Goal: Information Seeking & Learning: Check status

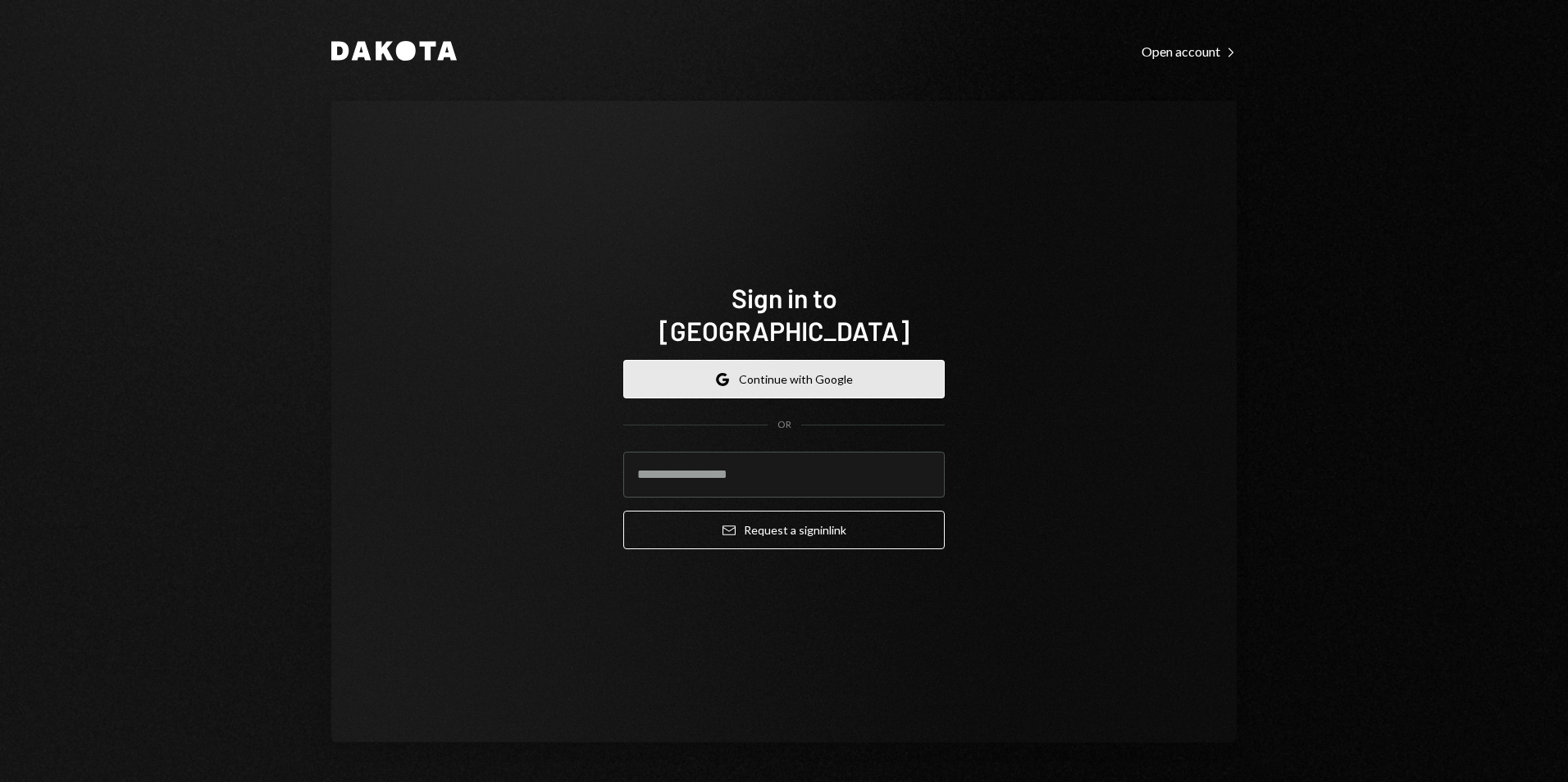
click at [748, 375] on button "Google Continue with Google" at bounding box center [784, 379] width 322 height 38
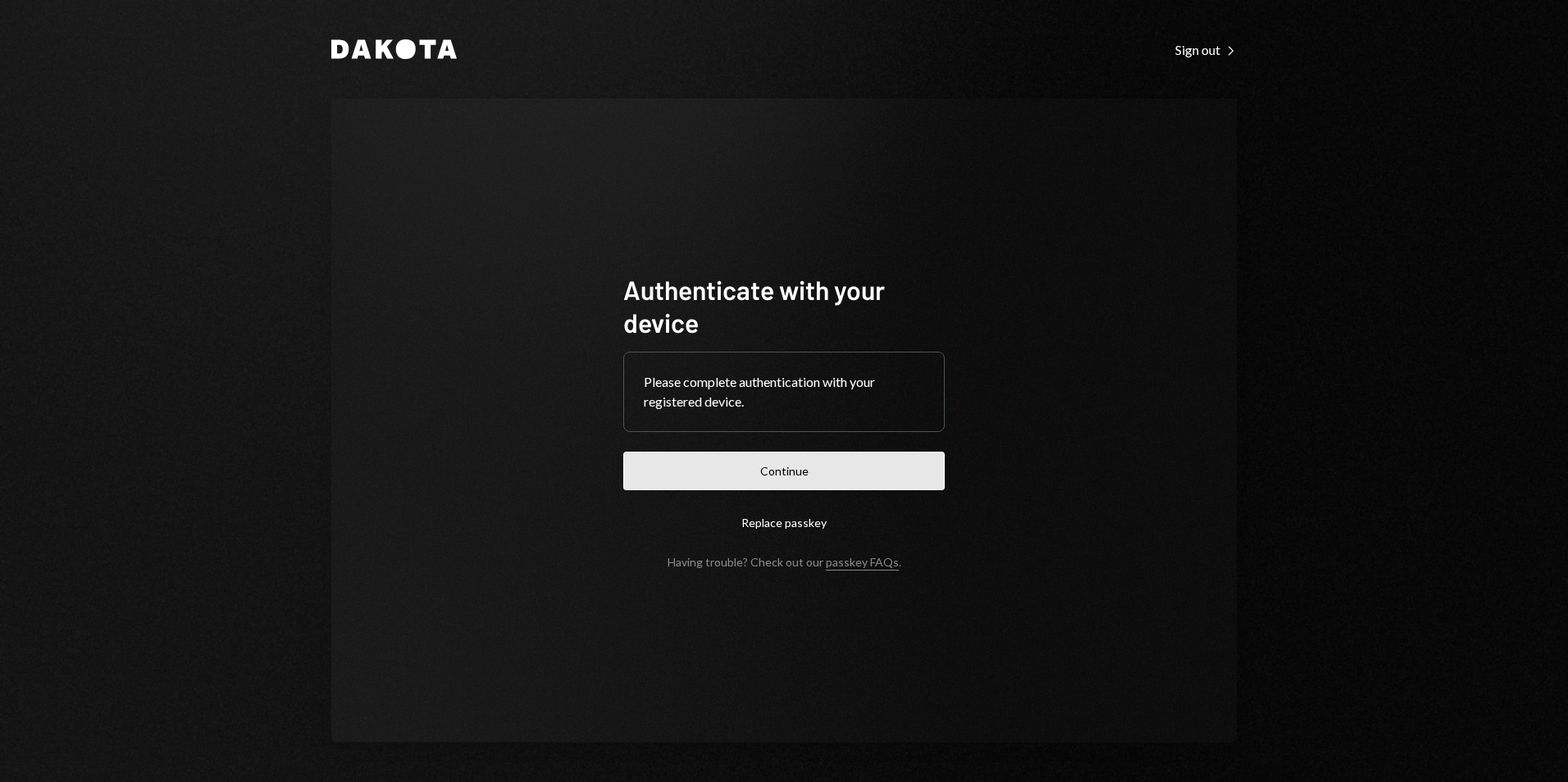
click at [837, 451] on button "Continue" at bounding box center [784, 471] width 322 height 38
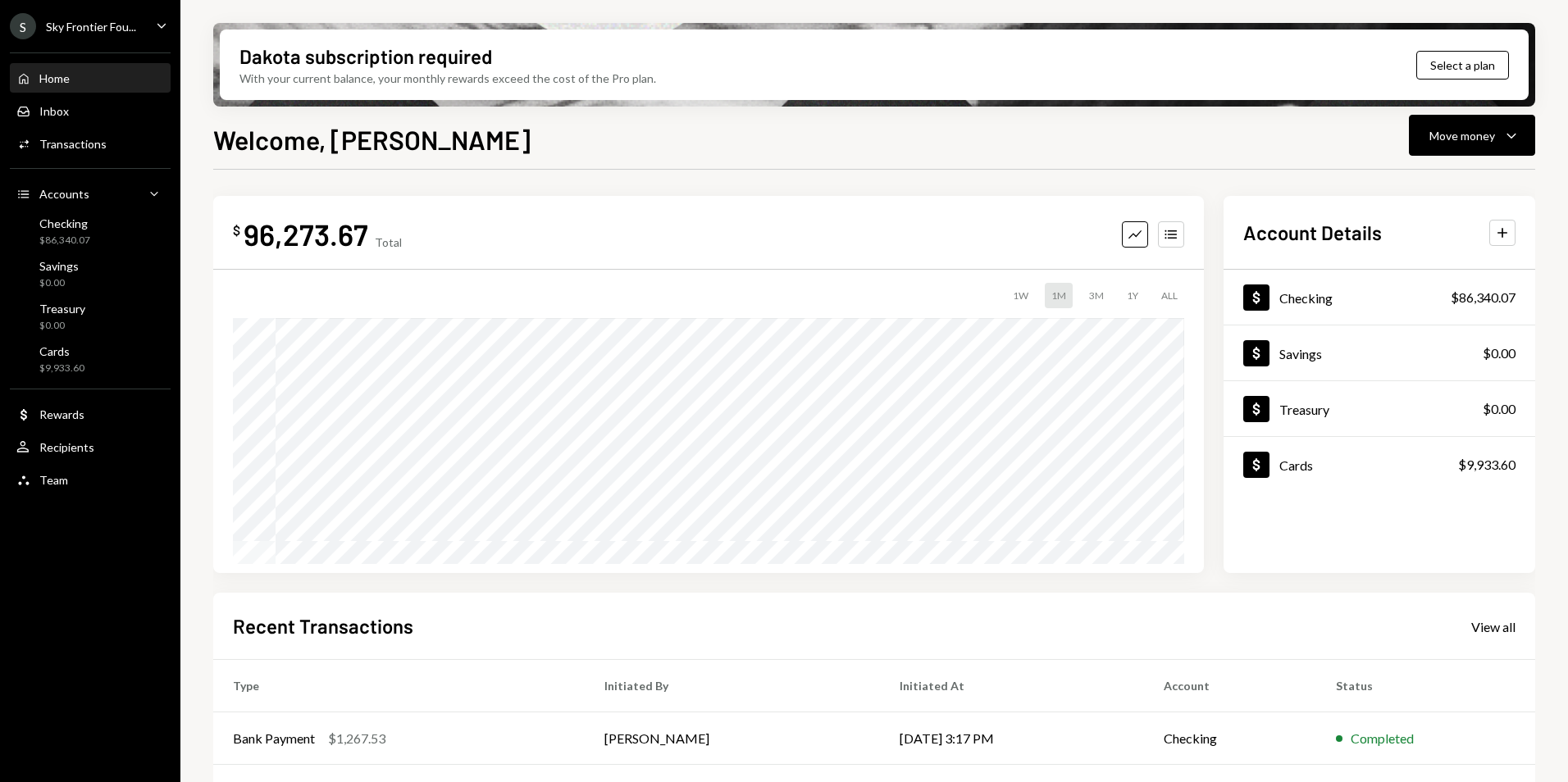
click at [80, 27] on div "Sky Frontier Fou..." at bounding box center [90, 27] width 90 height 14
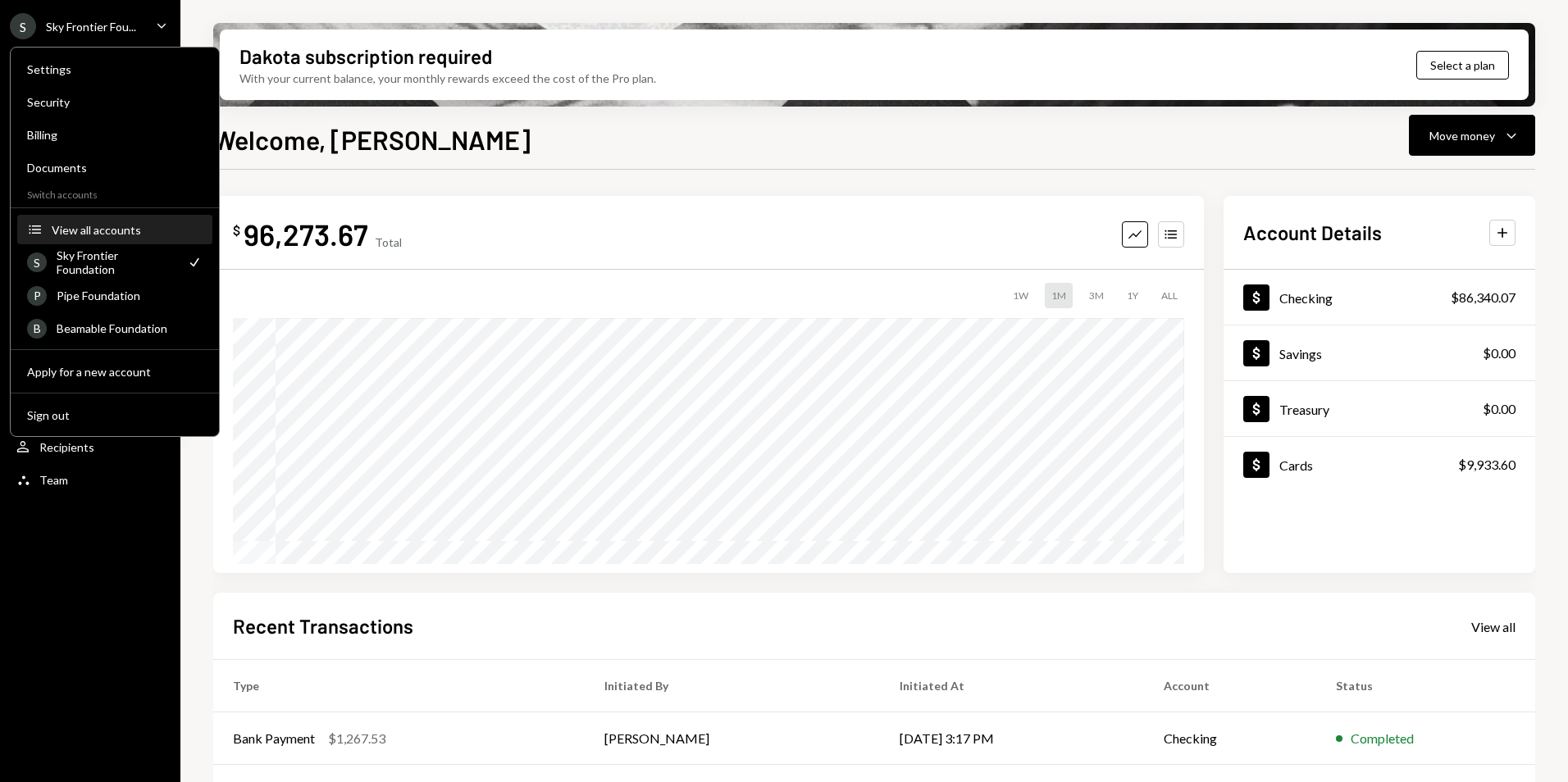
click at [95, 238] on button "Accounts View all accounts" at bounding box center [114, 230] width 195 height 30
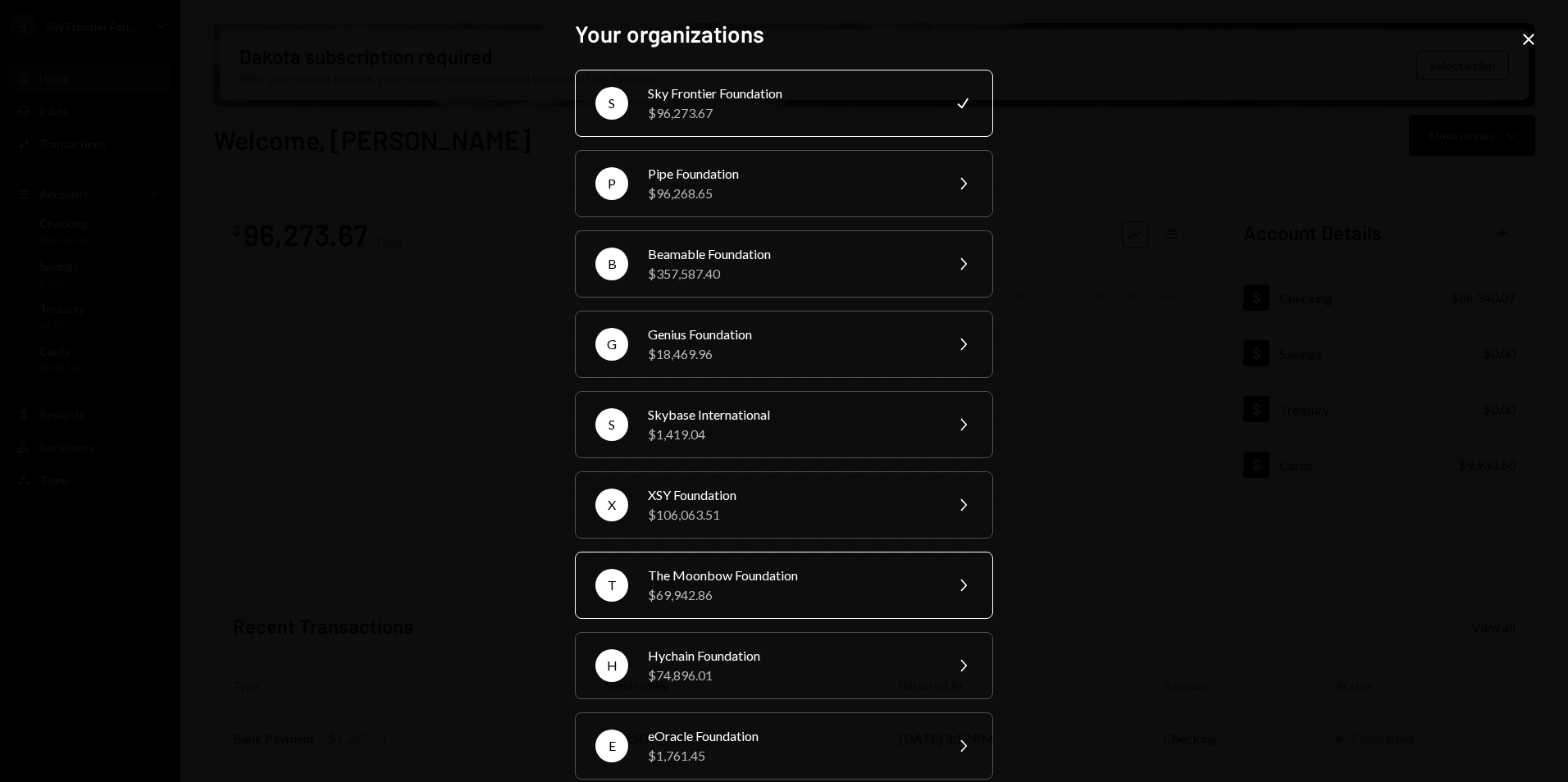
click at [795, 583] on div "The Moonbow Foundation" at bounding box center [791, 576] width 285 height 20
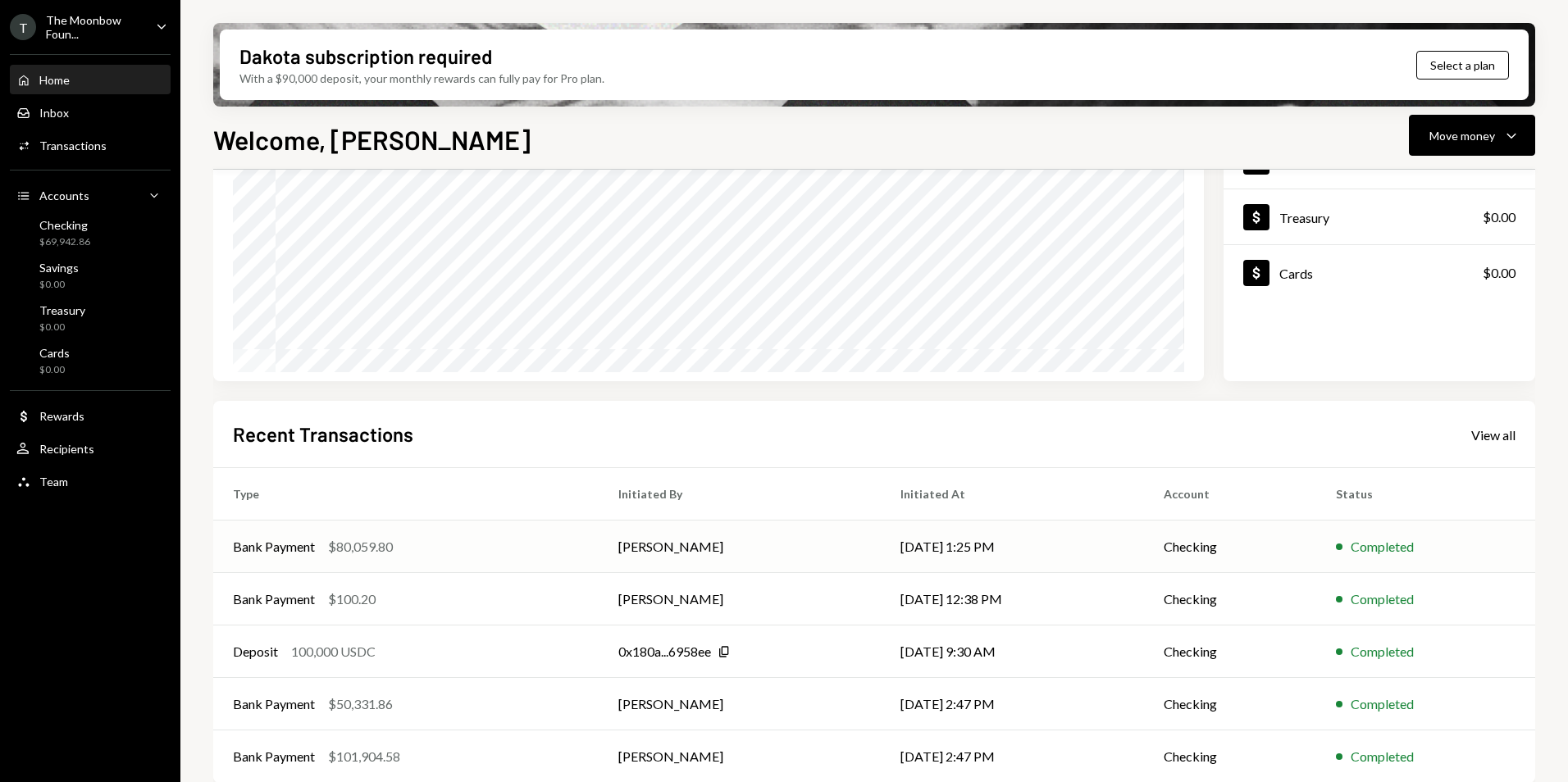
scroll to position [206, 0]
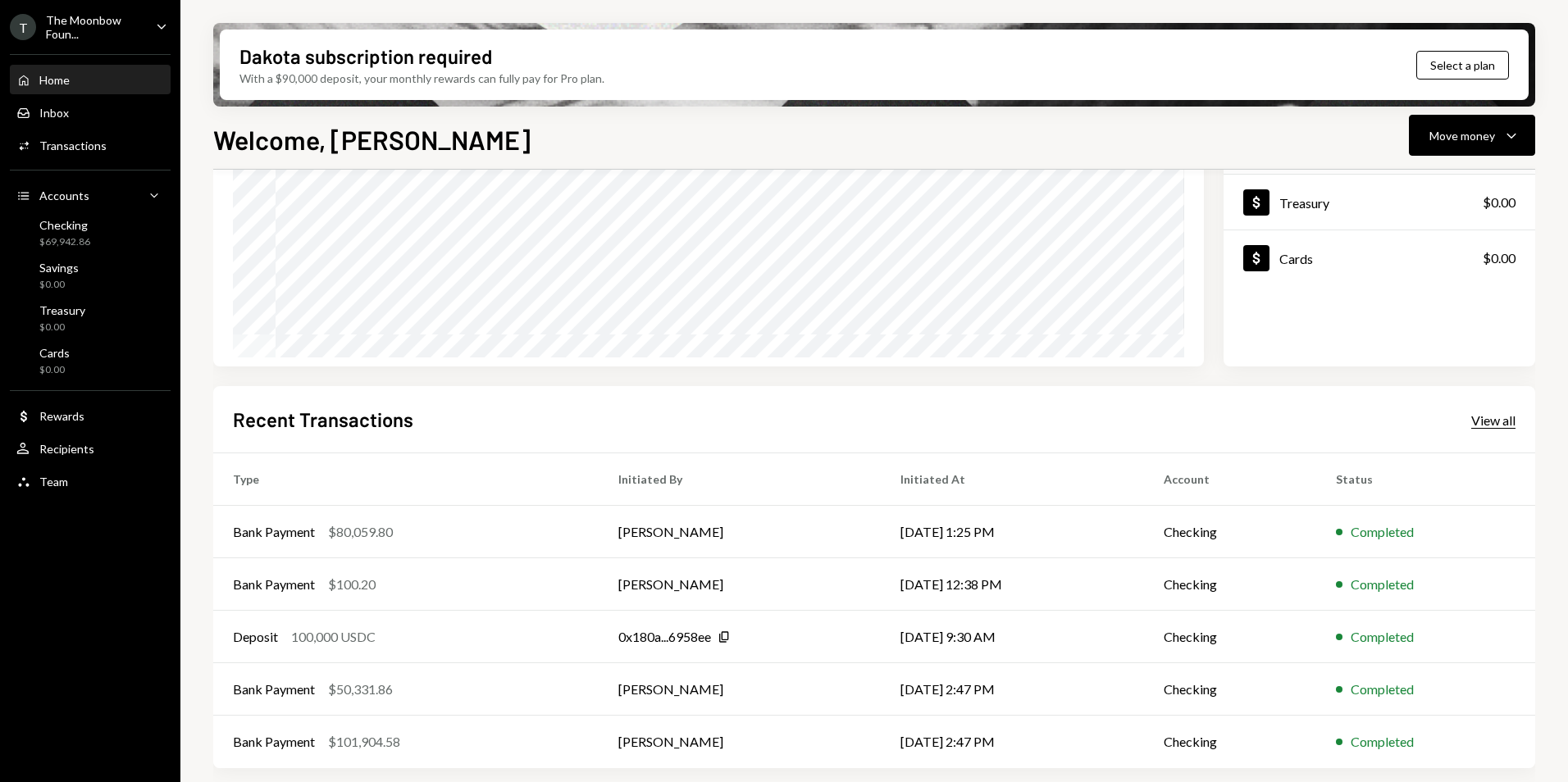
click at [1501, 422] on div "View all" at bounding box center [1493, 421] width 44 height 17
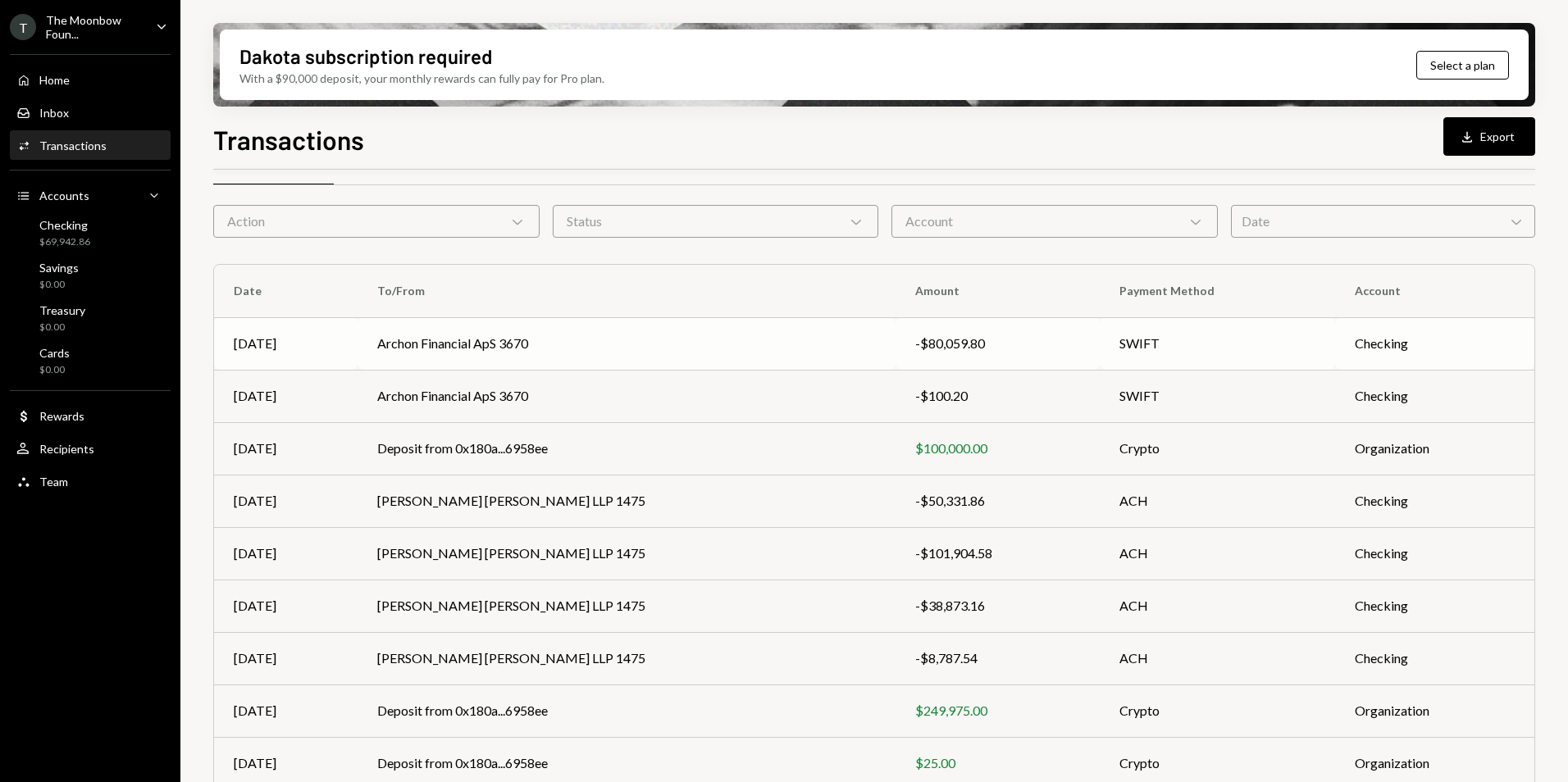
scroll to position [64, 0]
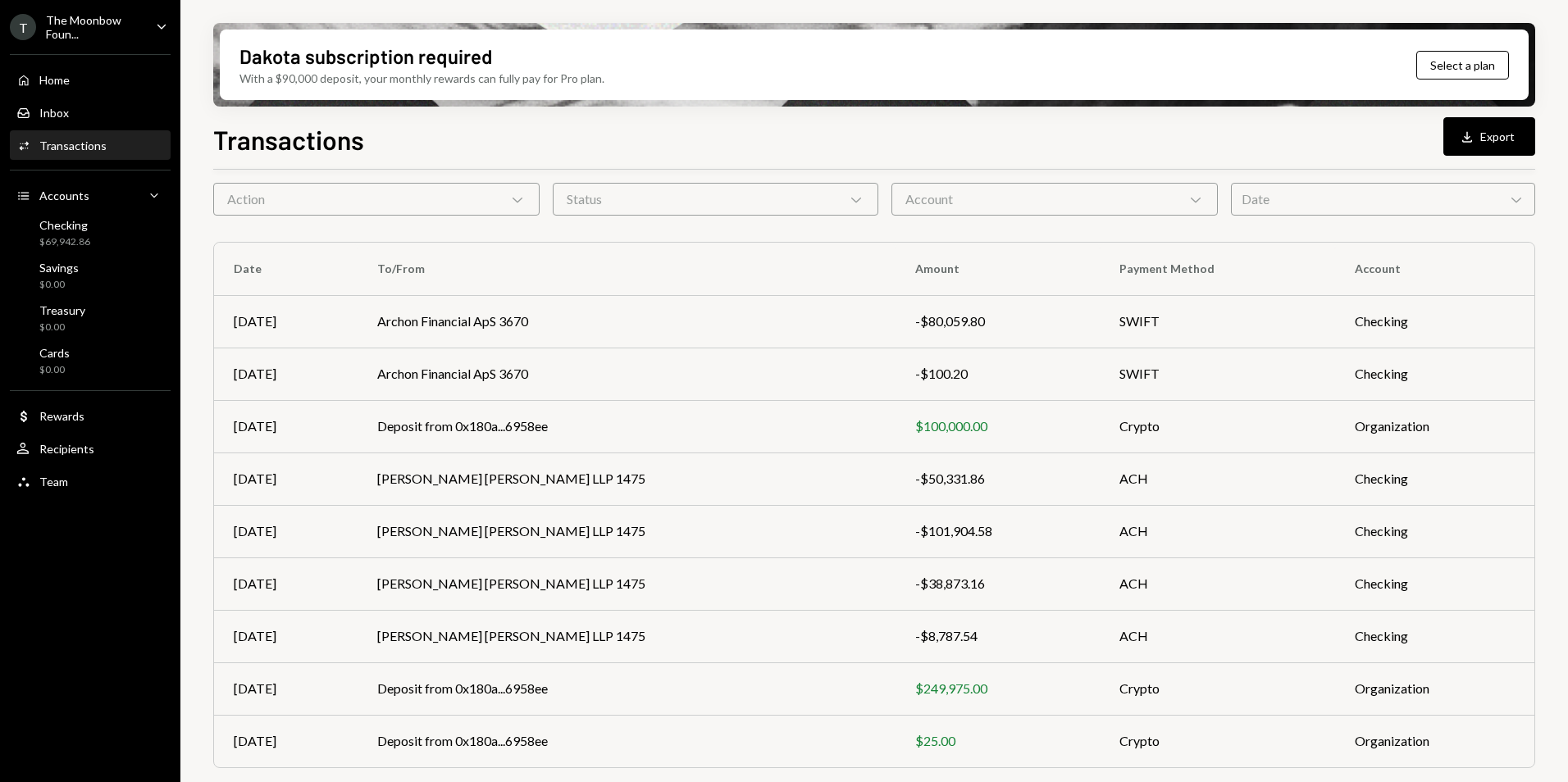
click at [65, 27] on div "The Moonbow Foun..." at bounding box center [94, 27] width 97 height 28
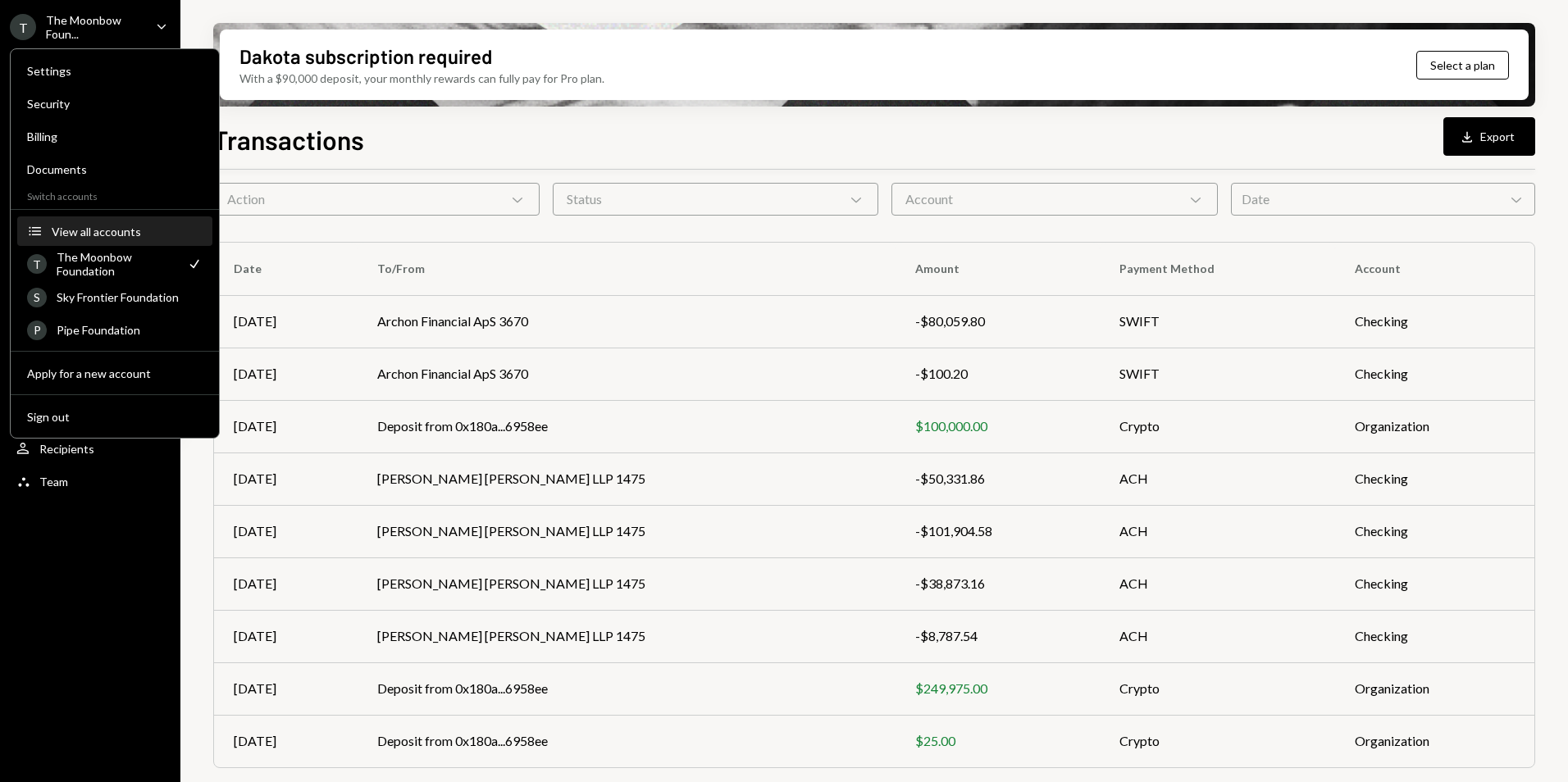
click at [109, 234] on div "View all accounts" at bounding box center [127, 231] width 151 height 14
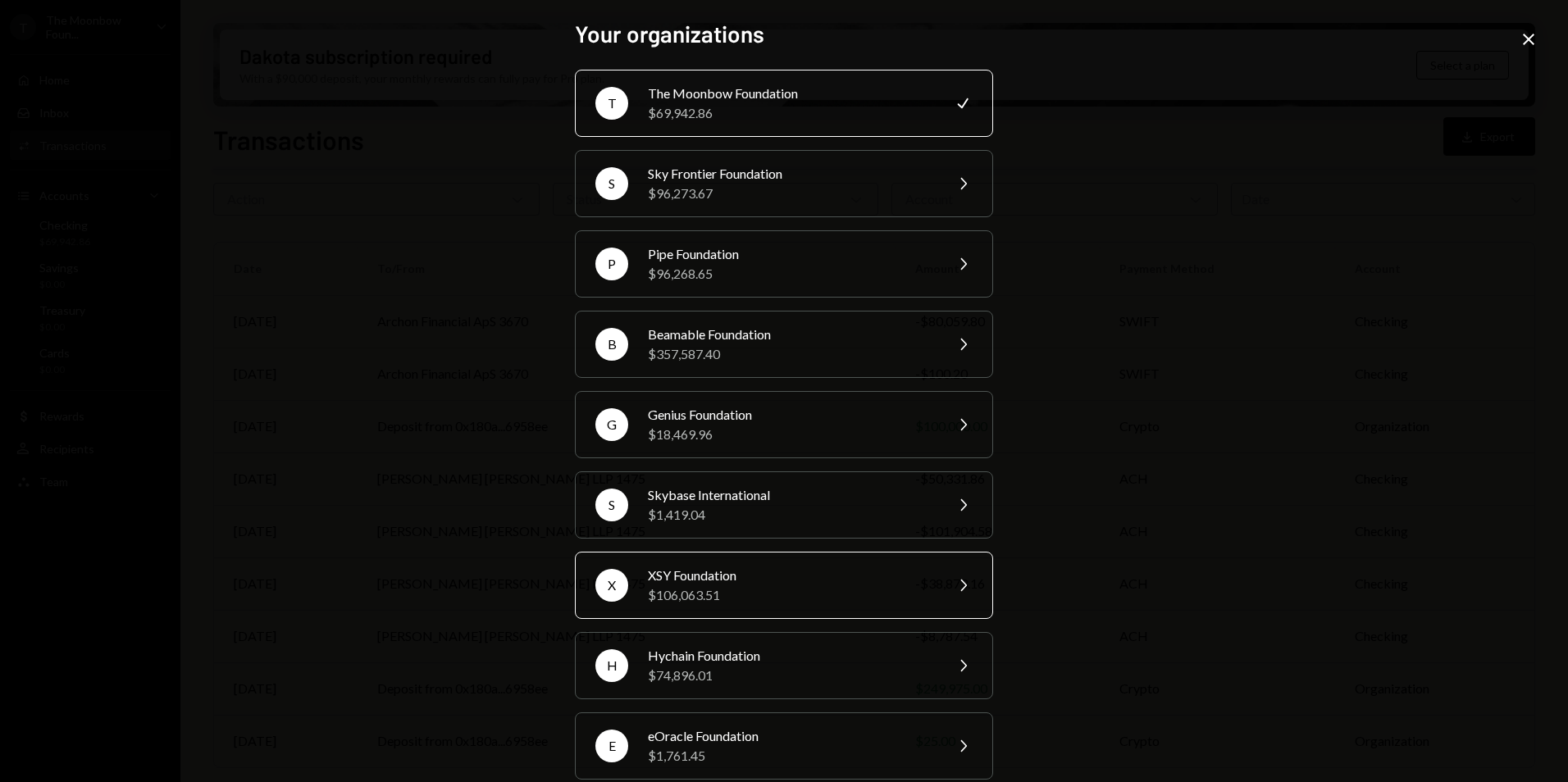
click at [752, 600] on div "$106,063.51" at bounding box center [791, 595] width 285 height 20
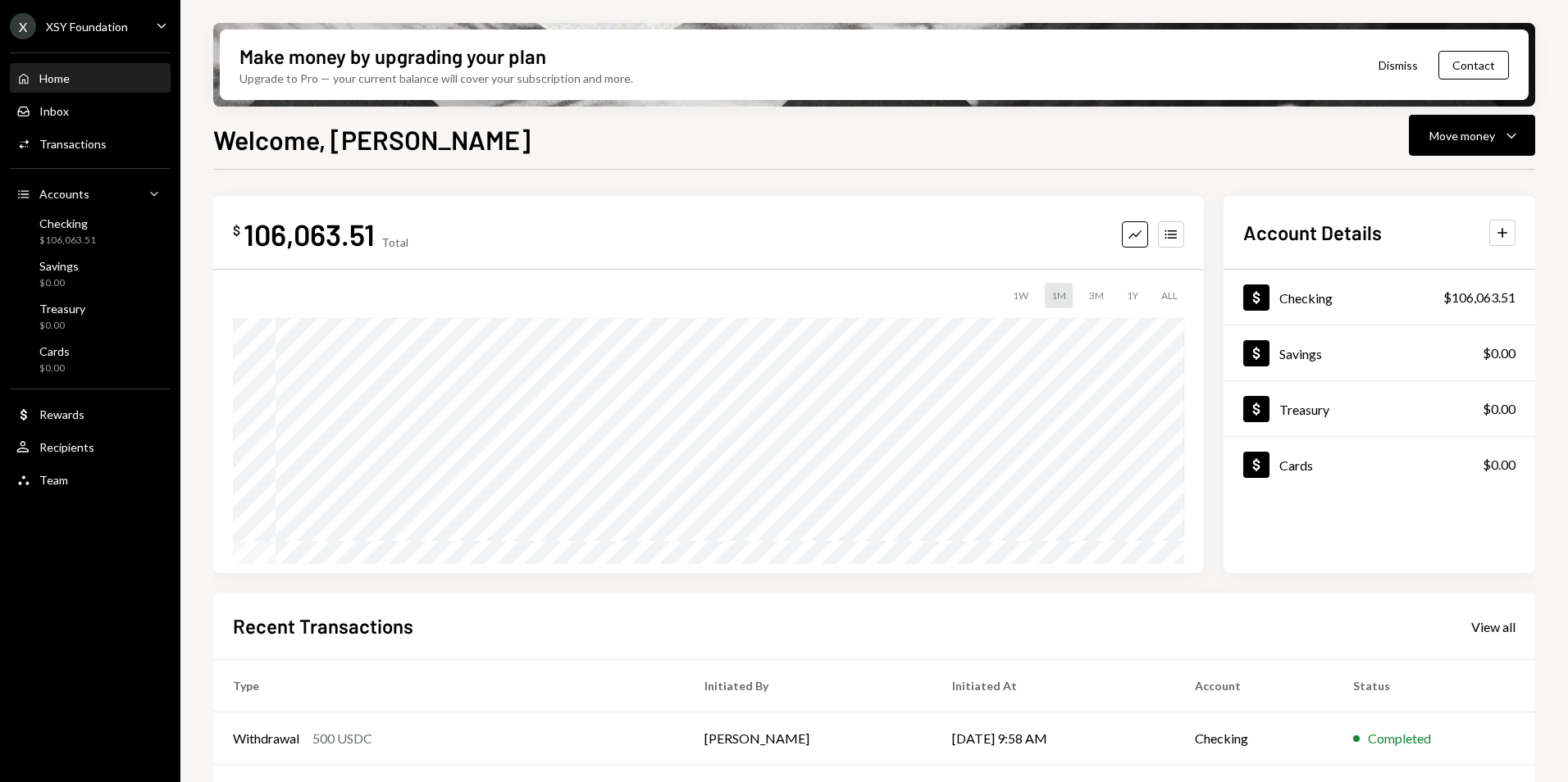
scroll to position [82, 0]
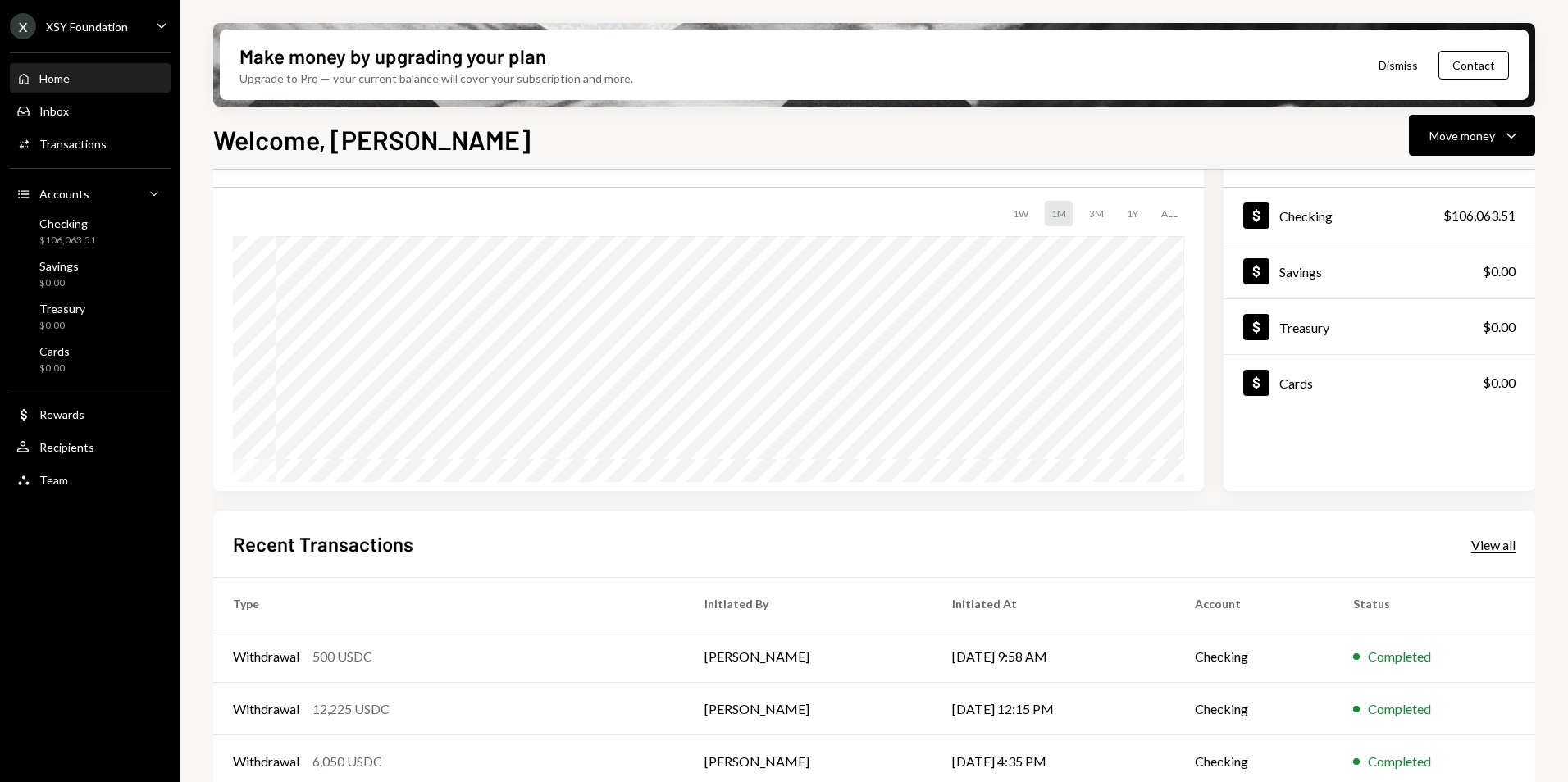
click at [1498, 542] on div "View all" at bounding box center [1493, 545] width 44 height 17
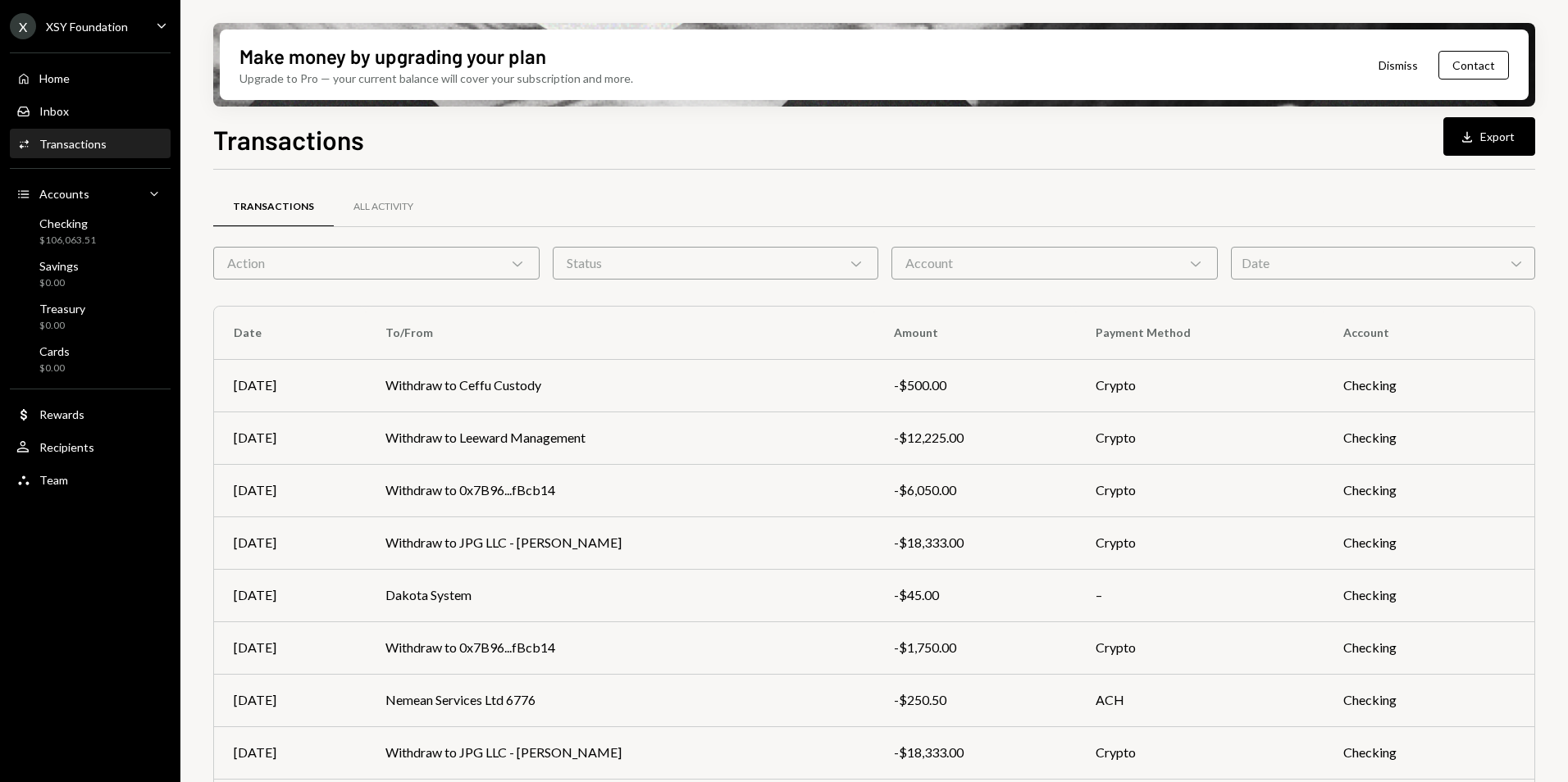
click at [1100, 268] on div "Account Chevron Down" at bounding box center [1054, 263] width 327 height 33
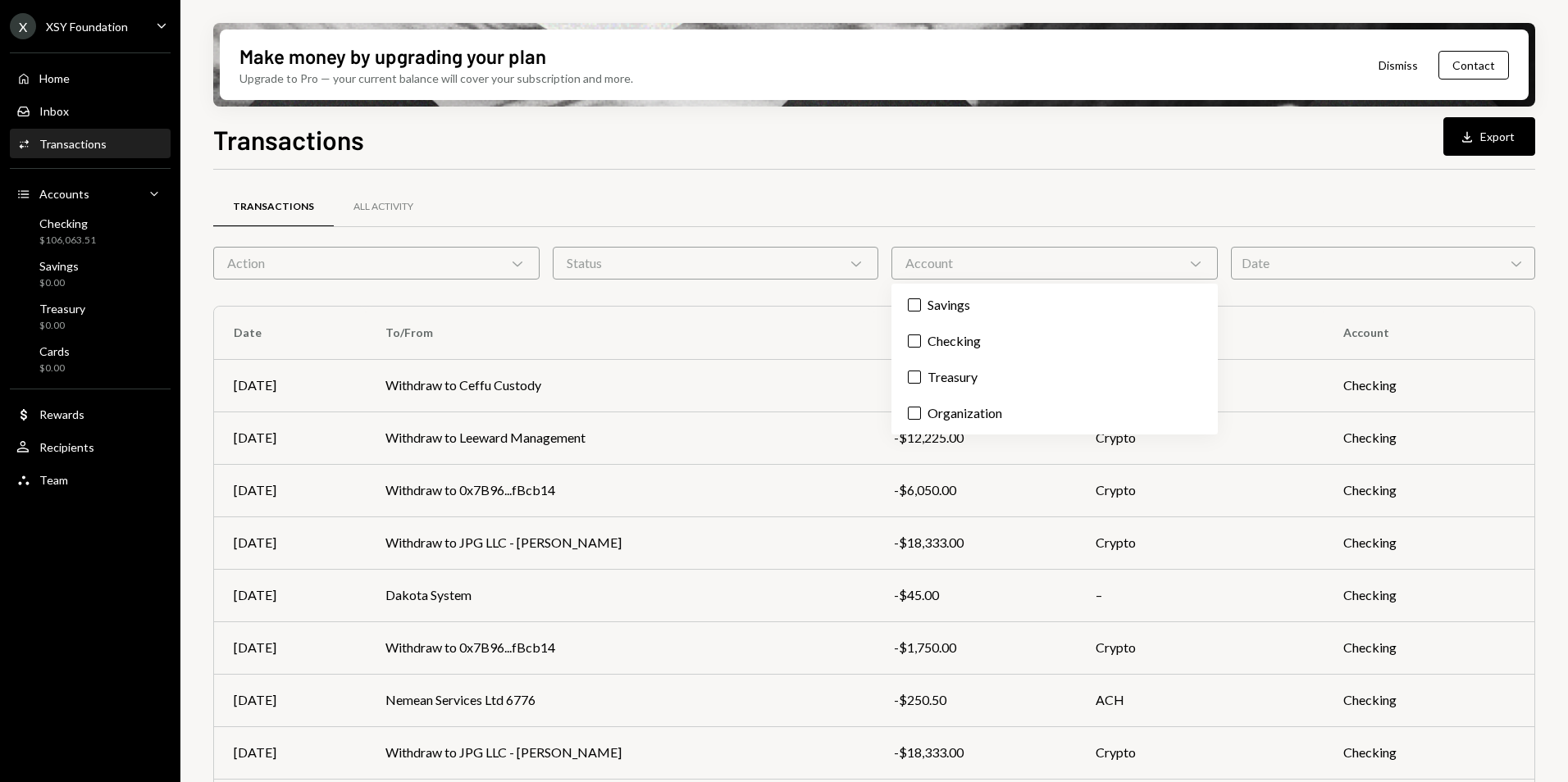
click at [1301, 264] on div "Date Chevron Down" at bounding box center [1382, 263] width 304 height 33
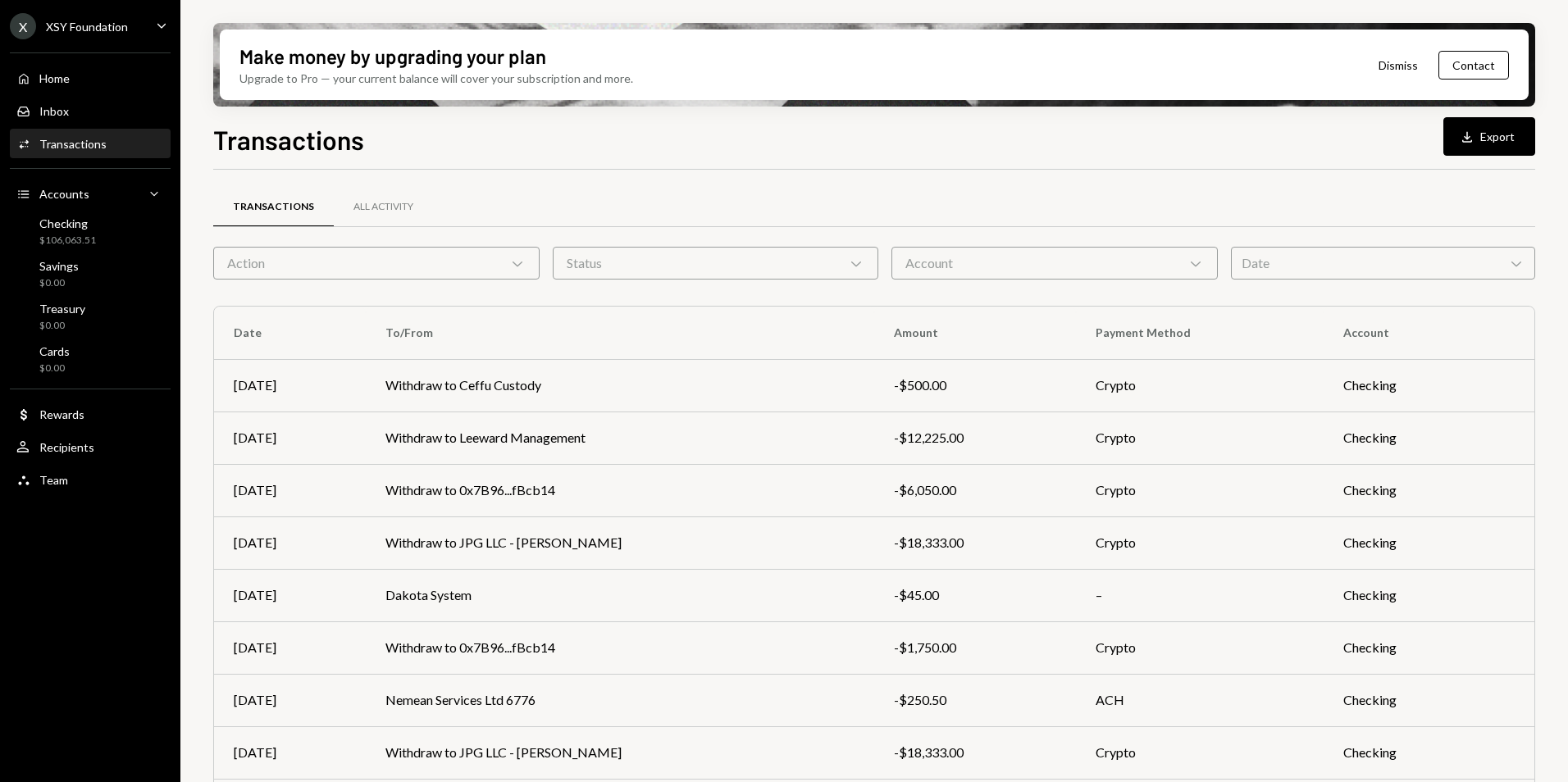
click at [1023, 259] on div "Account Chevron Down" at bounding box center [1054, 263] width 327 height 33
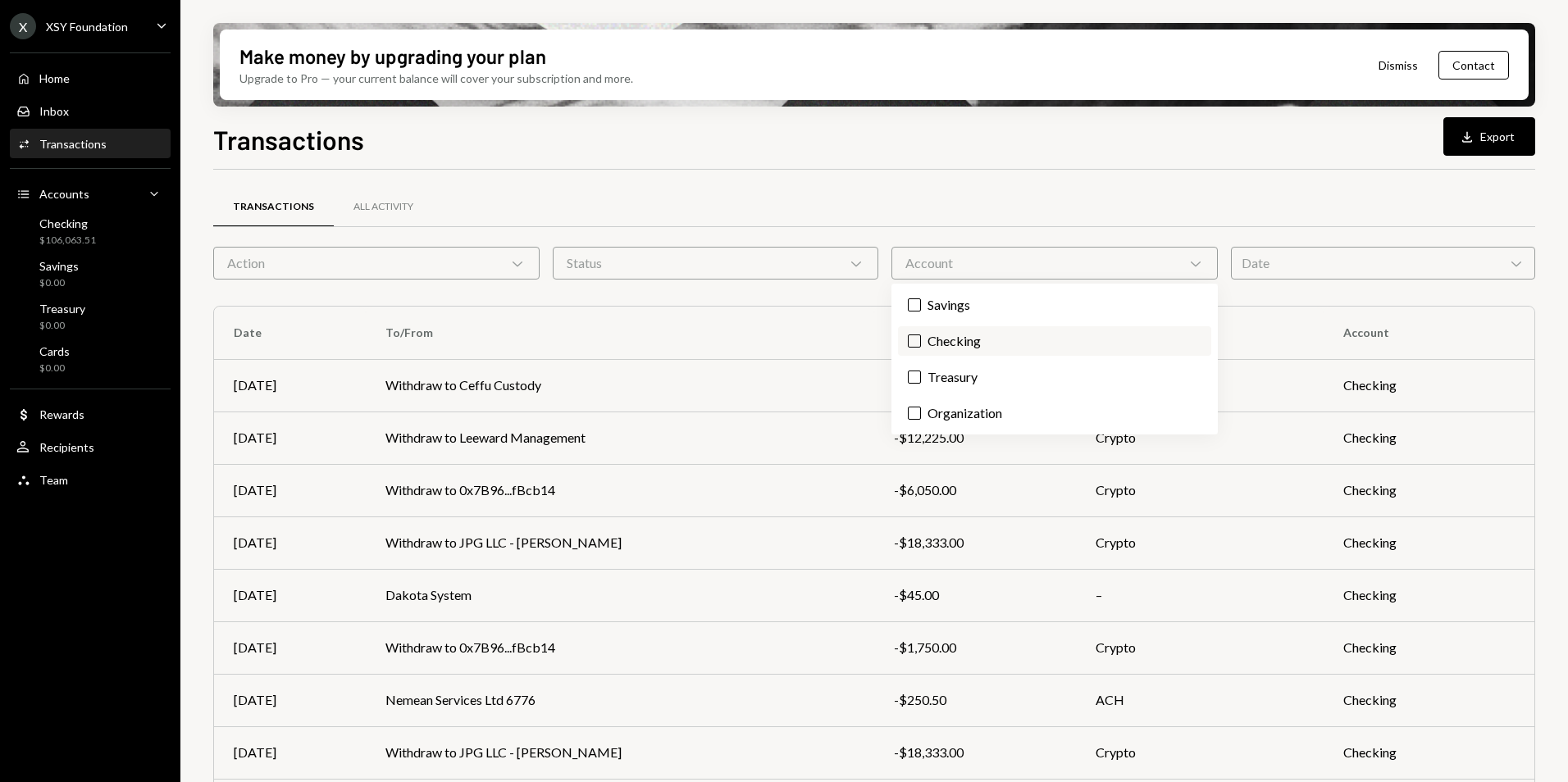
click at [988, 338] on label "Checking" at bounding box center [1054, 341] width 313 height 30
click at [921, 338] on button "Checking" at bounding box center [914, 341] width 13 height 13
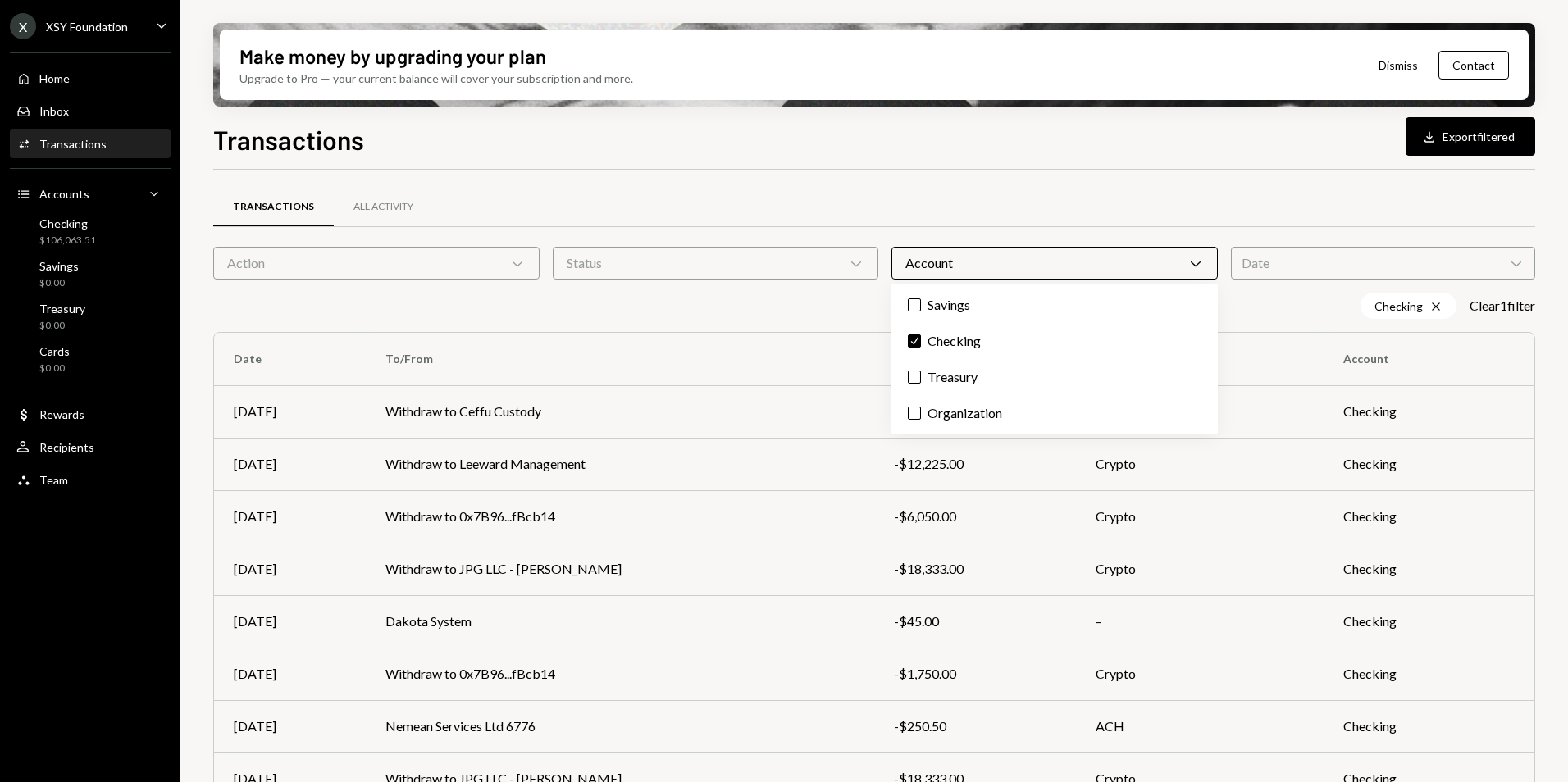
click at [728, 276] on div "Status Chevron Down" at bounding box center [716, 263] width 327 height 33
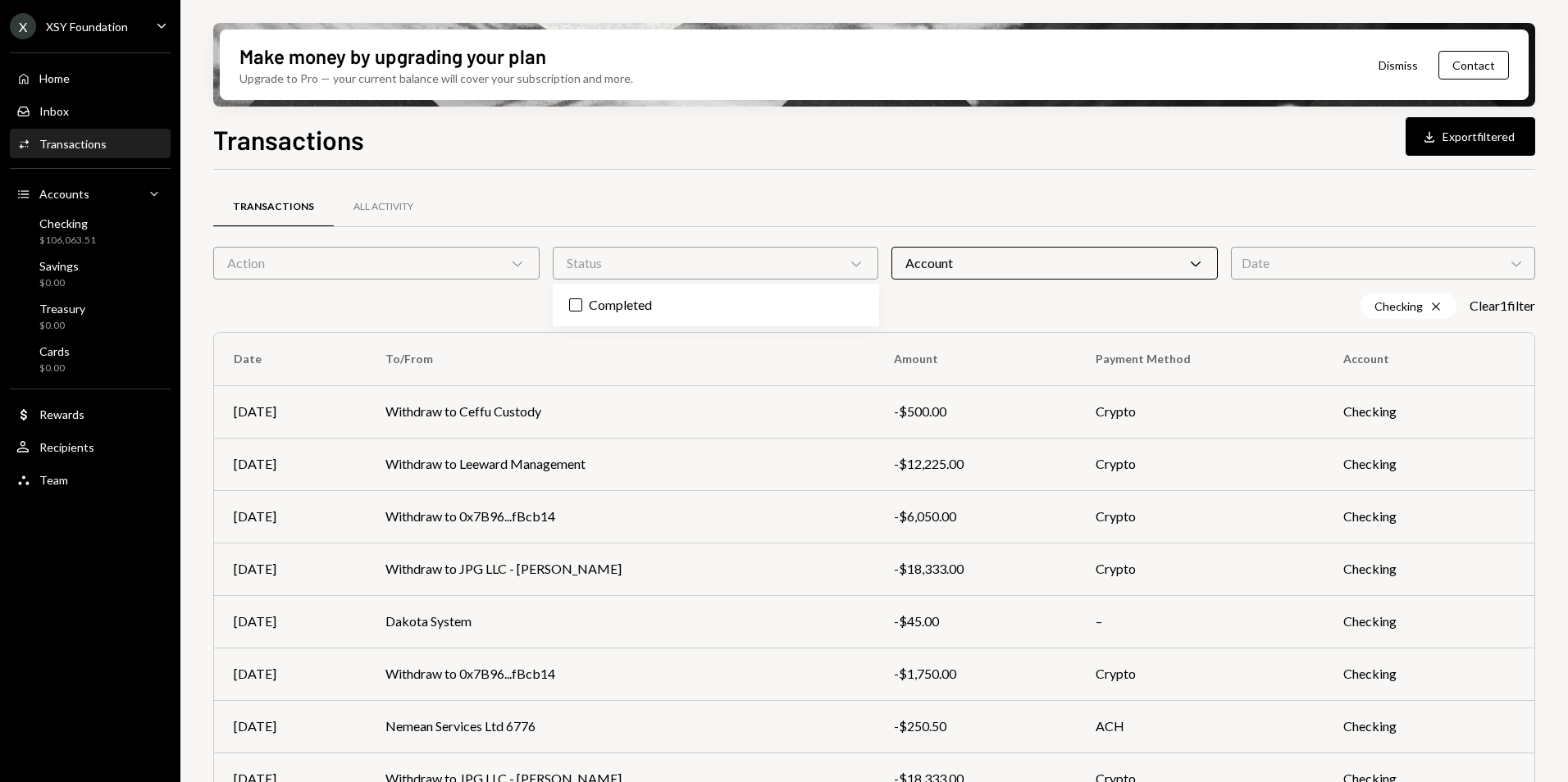
click at [685, 289] on div "Completed" at bounding box center [716, 304] width 327 height 42
click at [592, 305] on label "Completed" at bounding box center [716, 305] width 313 height 30
click at [582, 305] on button "Completed" at bounding box center [576, 305] width 13 height 13
click at [381, 264] on div "Action Chevron Down" at bounding box center [376, 263] width 327 height 33
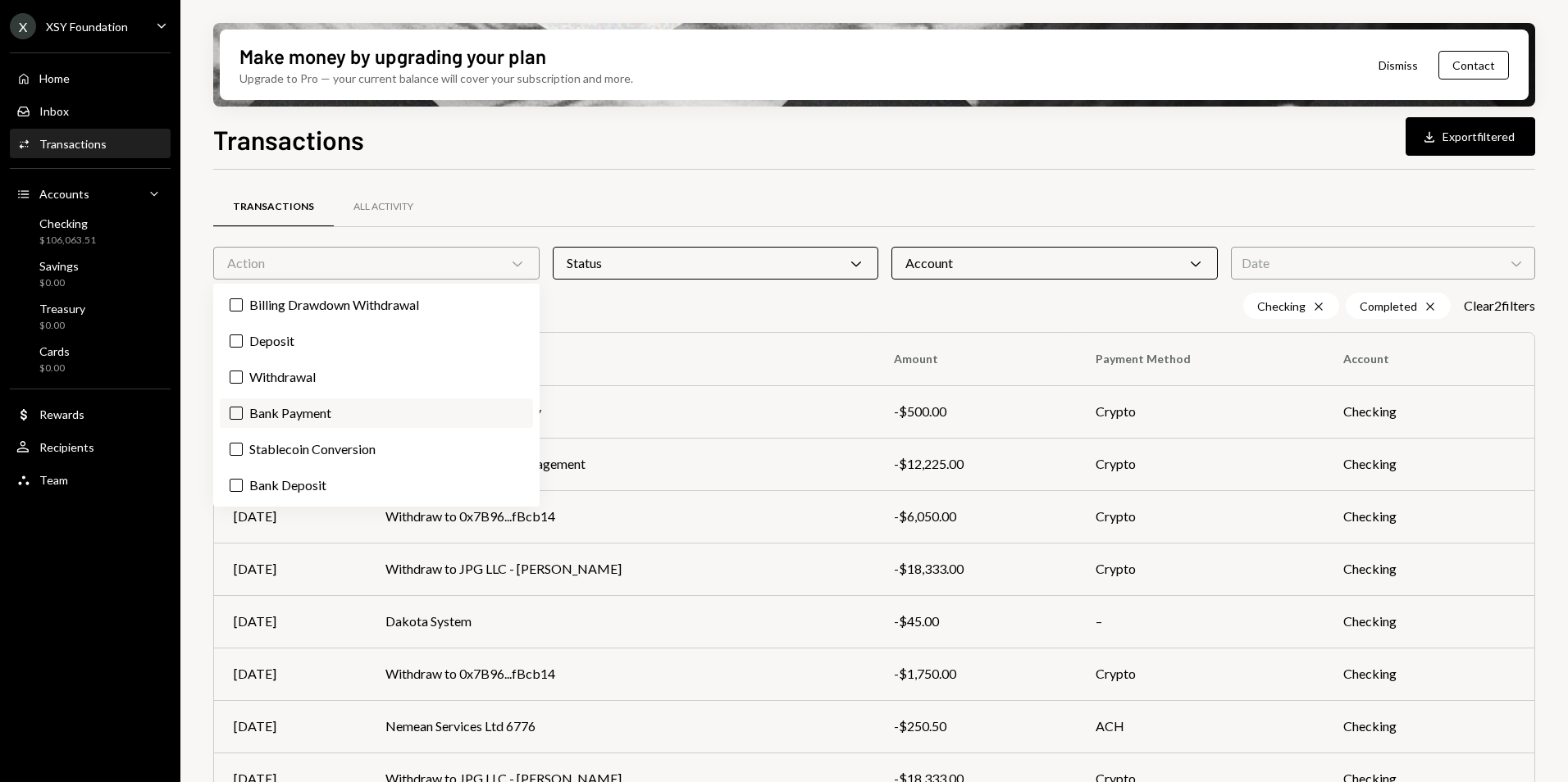
click at [313, 413] on label "Bank Payment" at bounding box center [376, 413] width 313 height 30
click at [243, 413] on button "Bank Payment" at bounding box center [236, 413] width 13 height 13
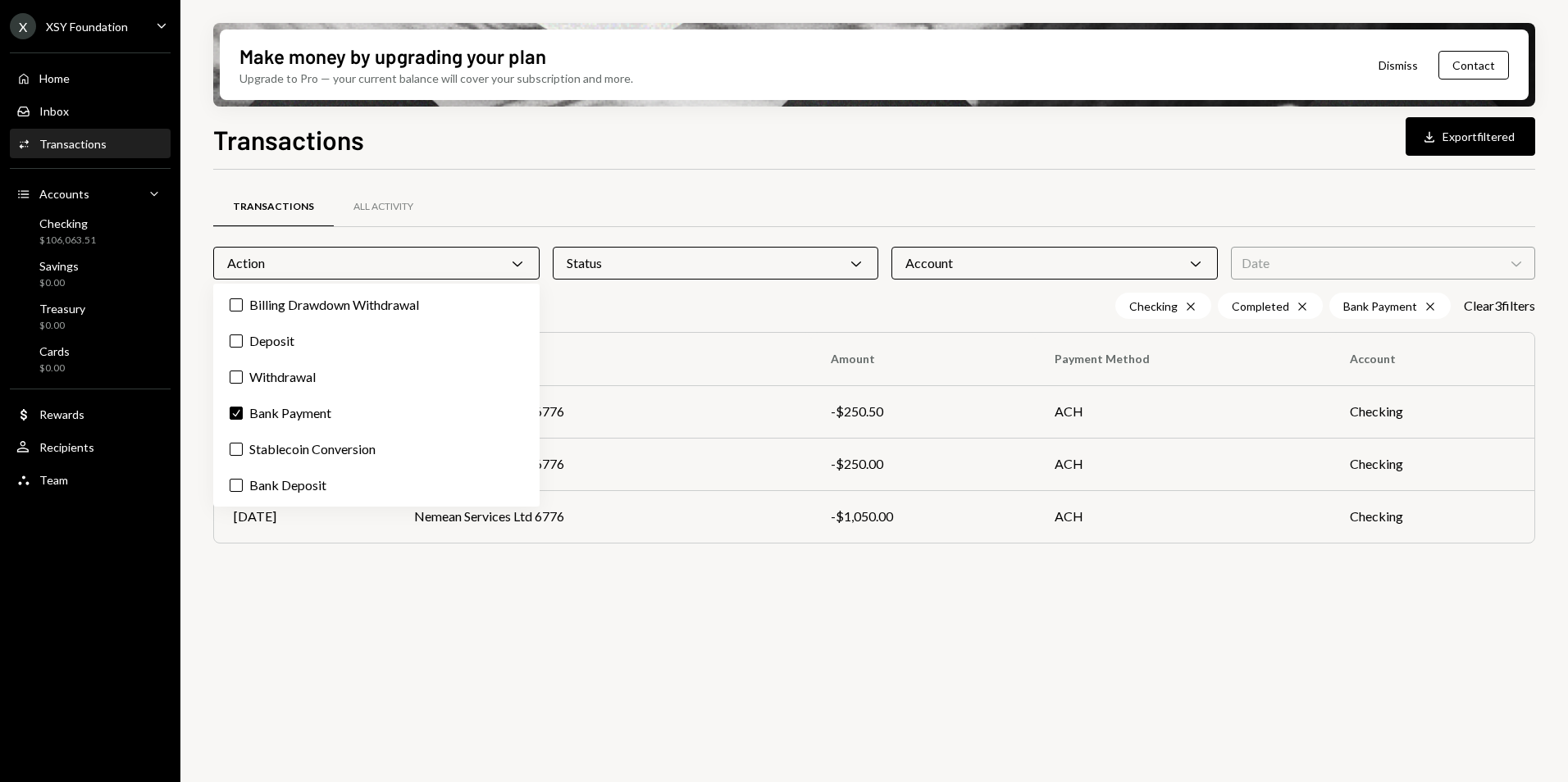
click at [903, 105] on div "Make money by upgrading your plan Upgrade to Pro — your current balance will co…" at bounding box center [874, 65] width 1322 height 84
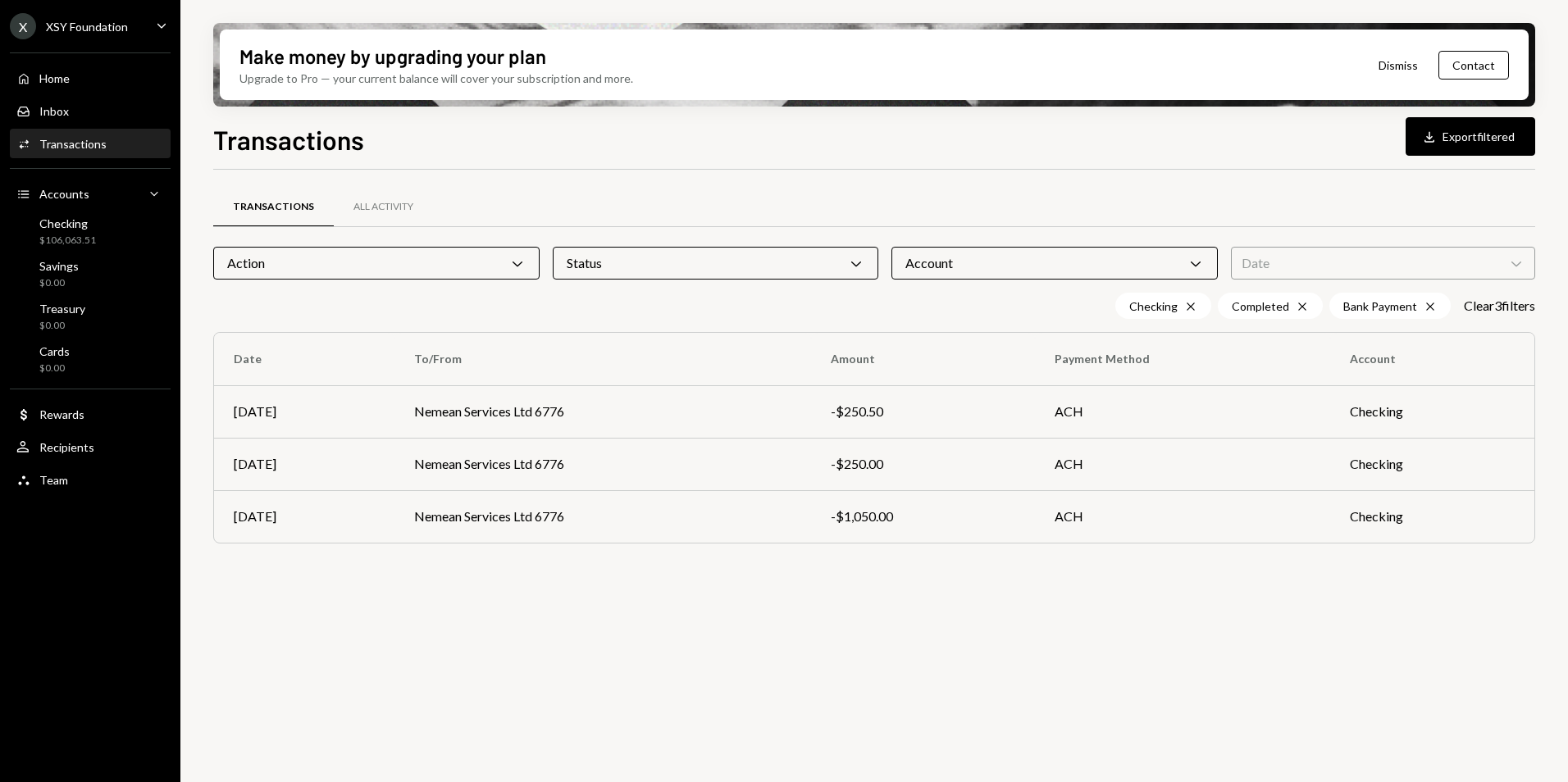
click at [371, 255] on div "Action Chevron Down" at bounding box center [376, 263] width 327 height 33
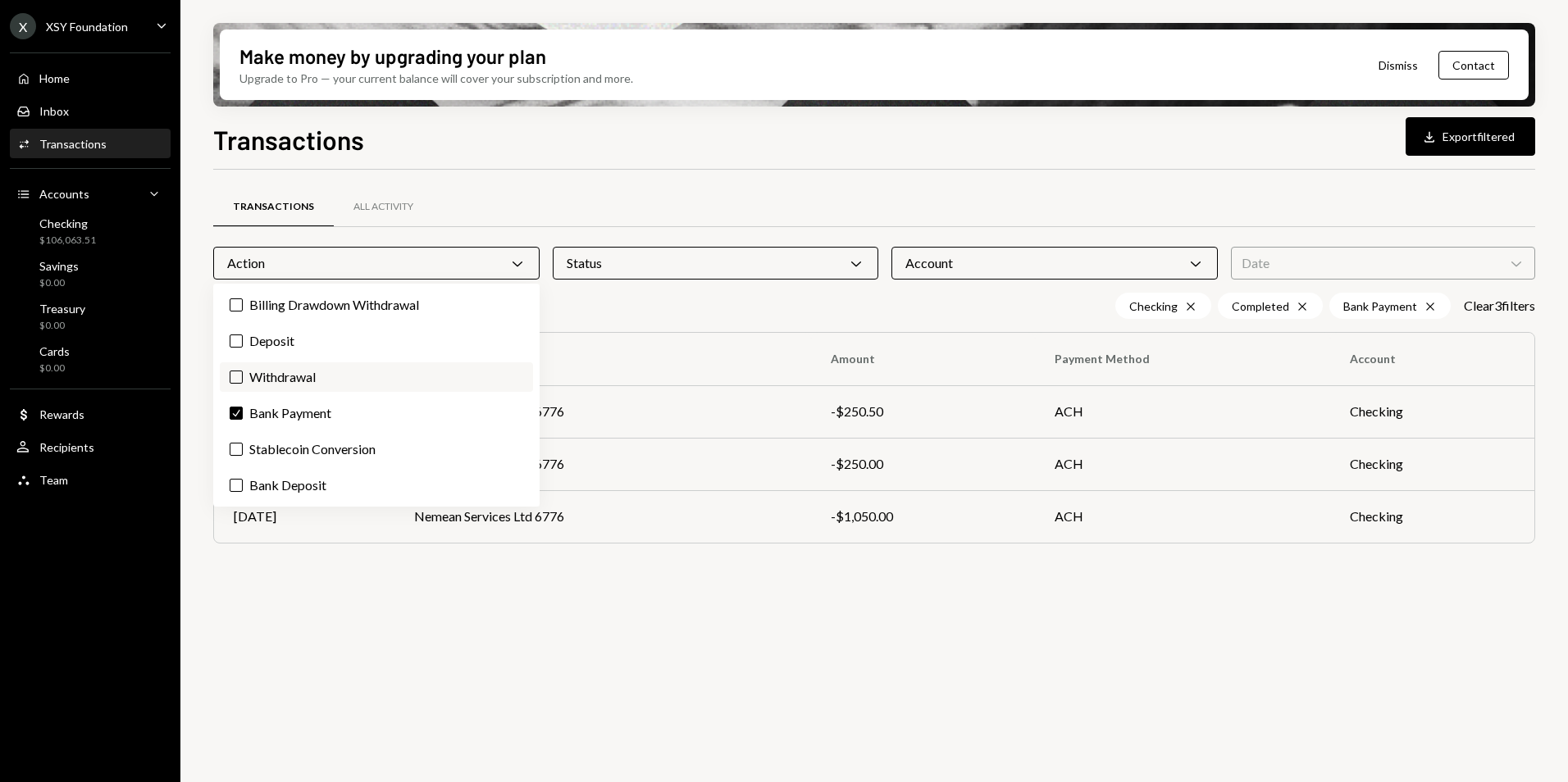
click at [331, 384] on label "Withdrawal" at bounding box center [376, 377] width 313 height 30
click at [243, 384] on button "Withdrawal" at bounding box center [236, 377] width 13 height 13
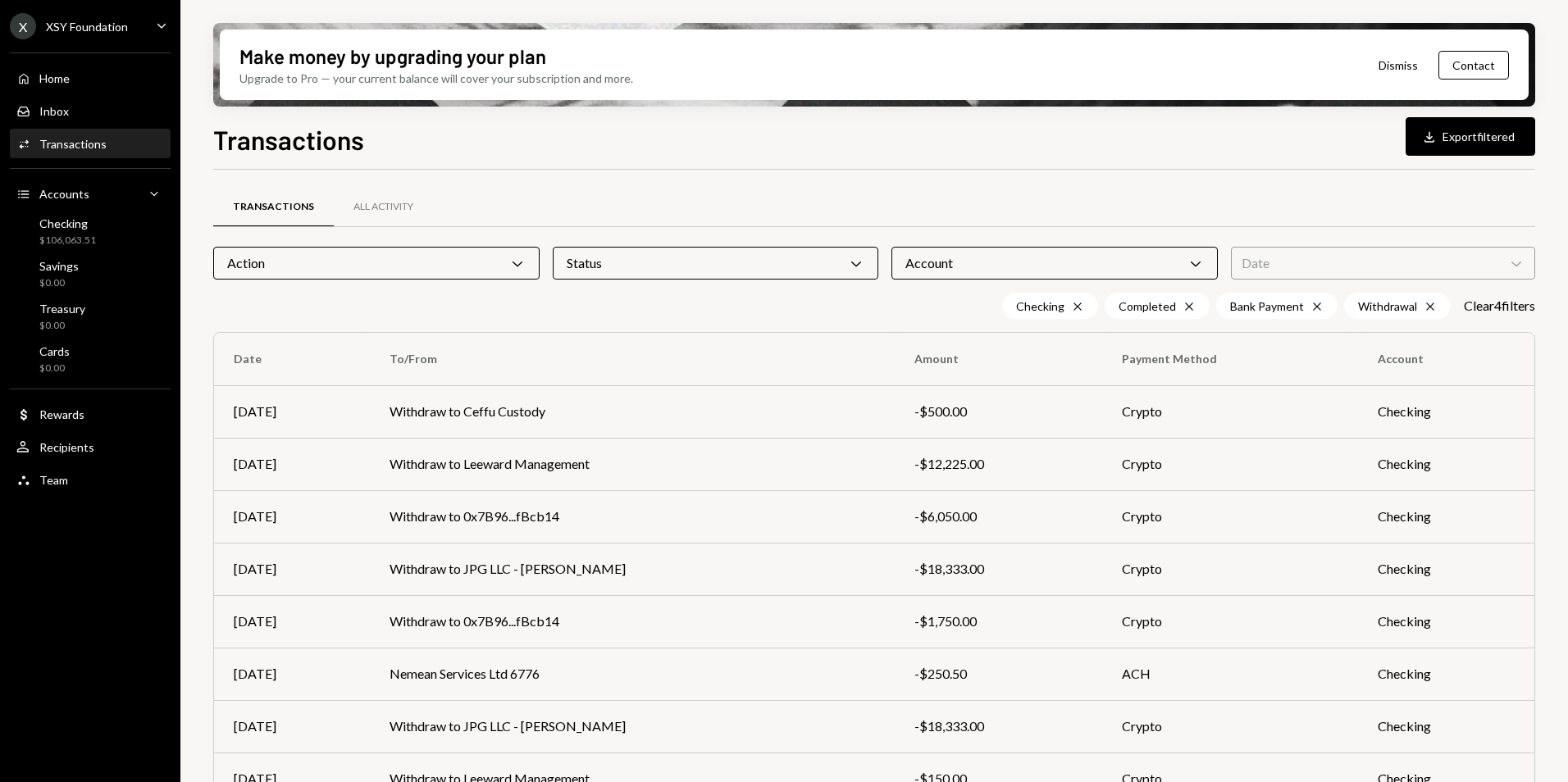
click at [667, 109] on div "Make money by upgrading your plan Upgrade to Pro — your current balance will co…" at bounding box center [874, 391] width 1387 height 782
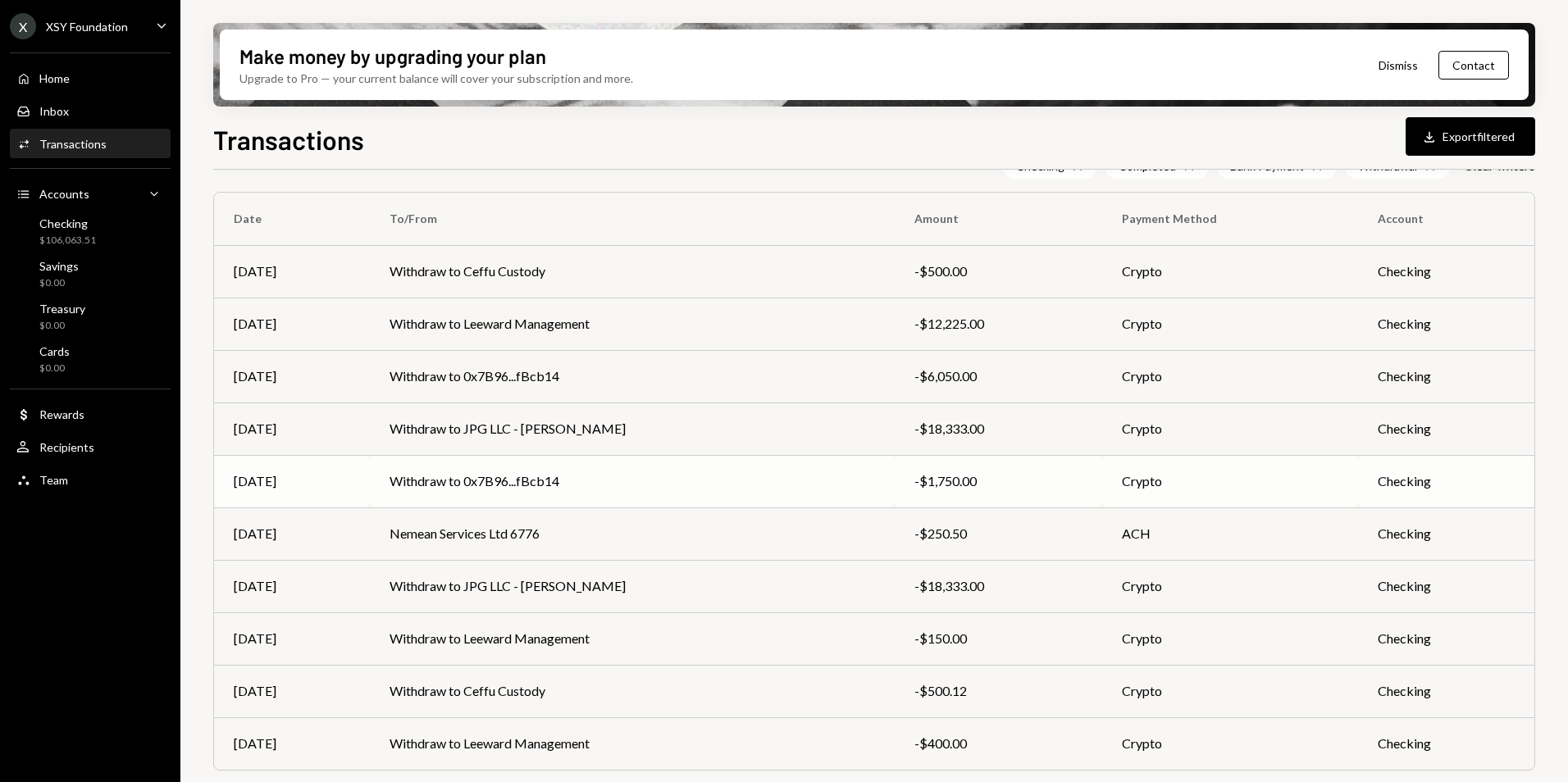
scroll to position [178, 0]
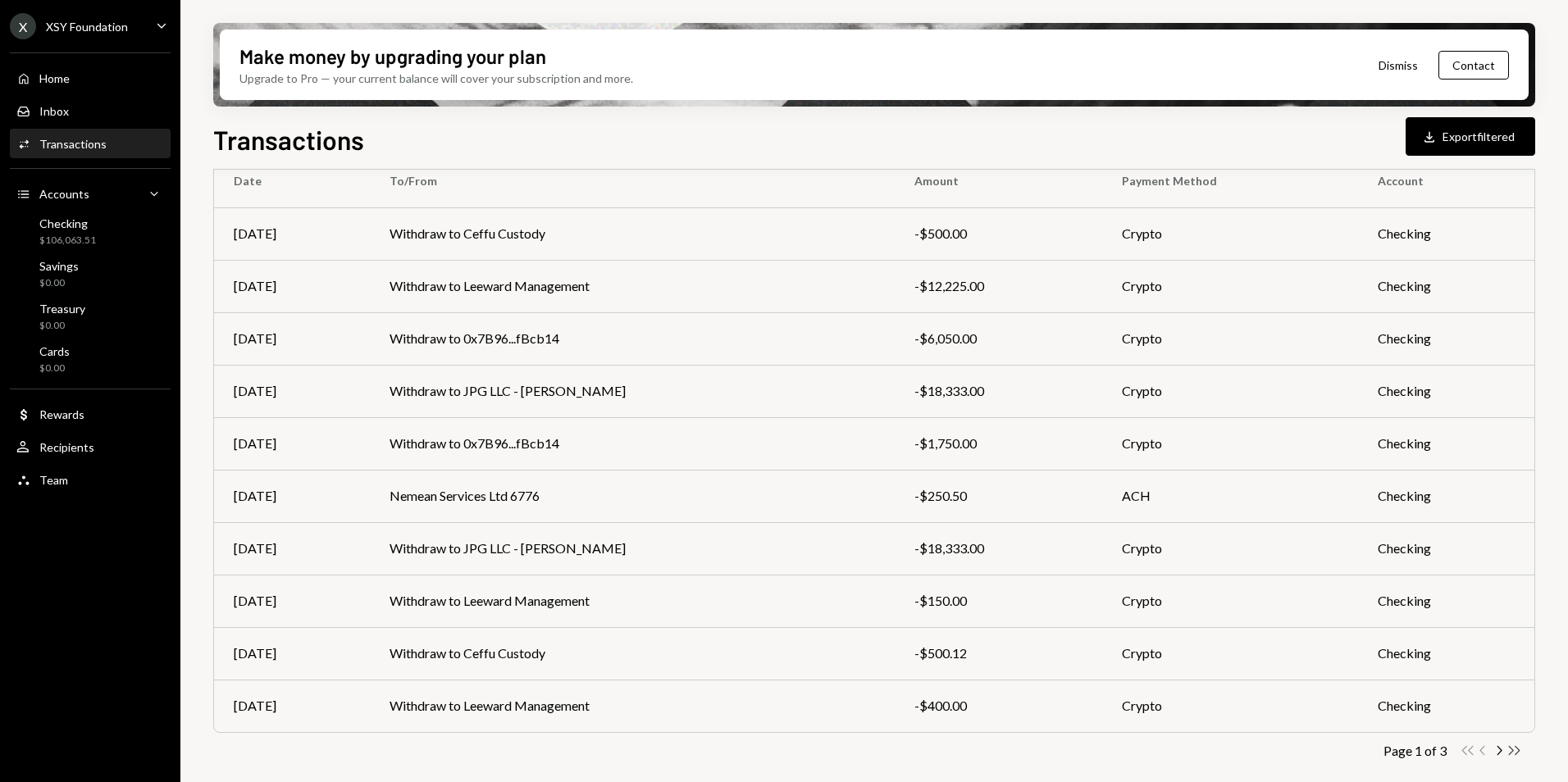
click at [1508, 755] on icon "Double Arrow Right" at bounding box center [1513, 750] width 16 height 16
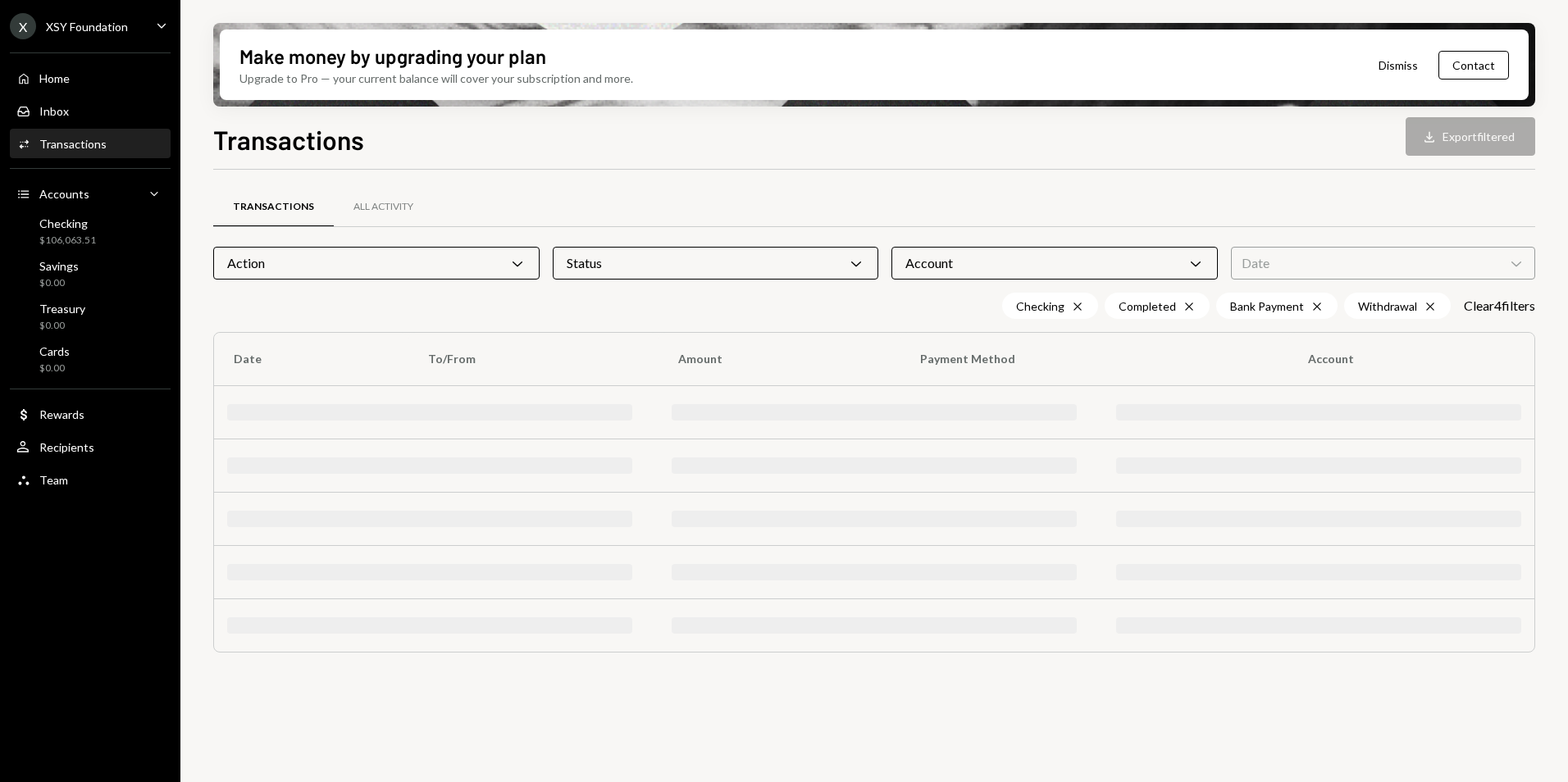
scroll to position [0, 0]
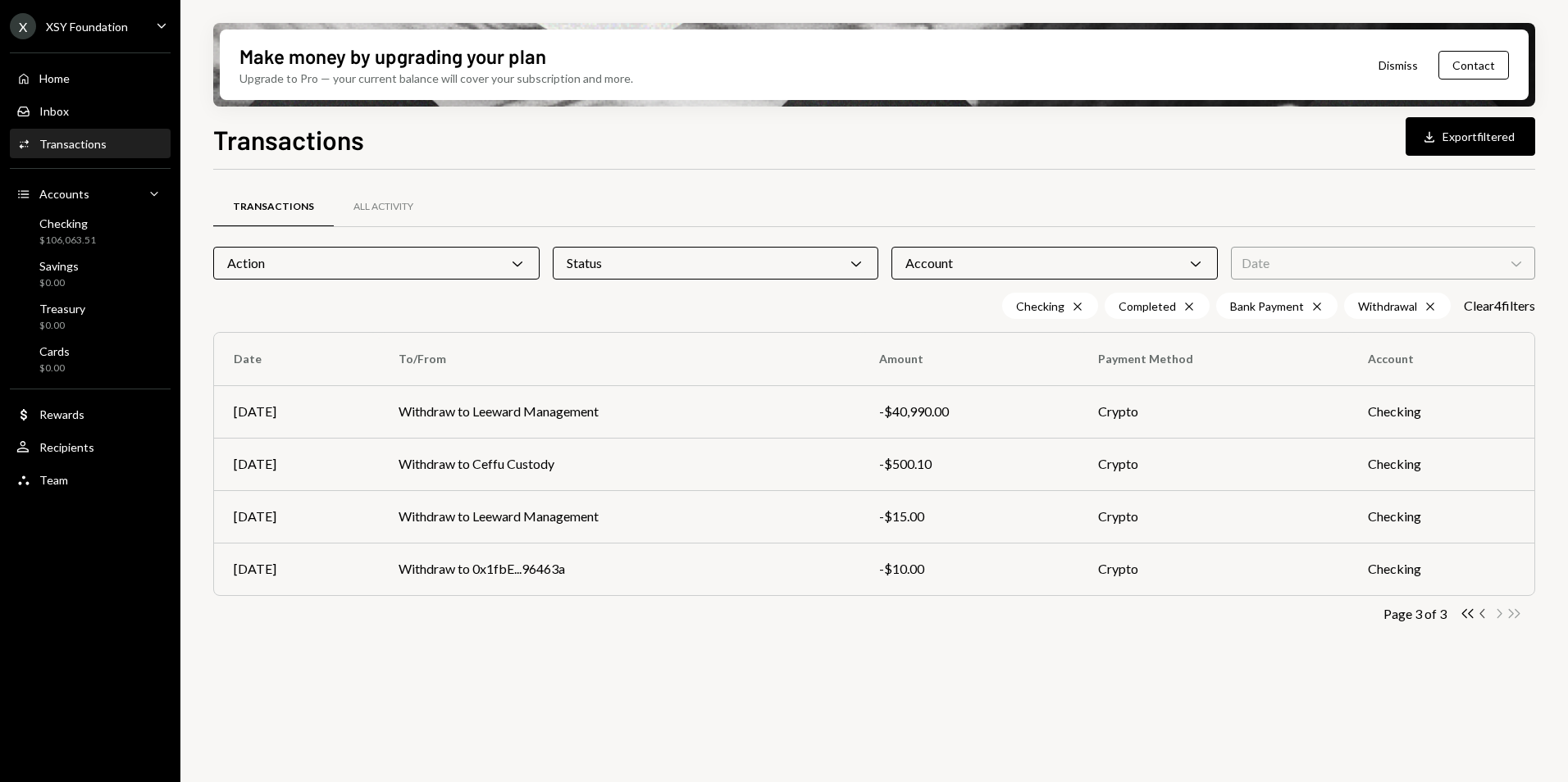
click at [1481, 618] on icon "Chevron Left" at bounding box center [1483, 613] width 16 height 16
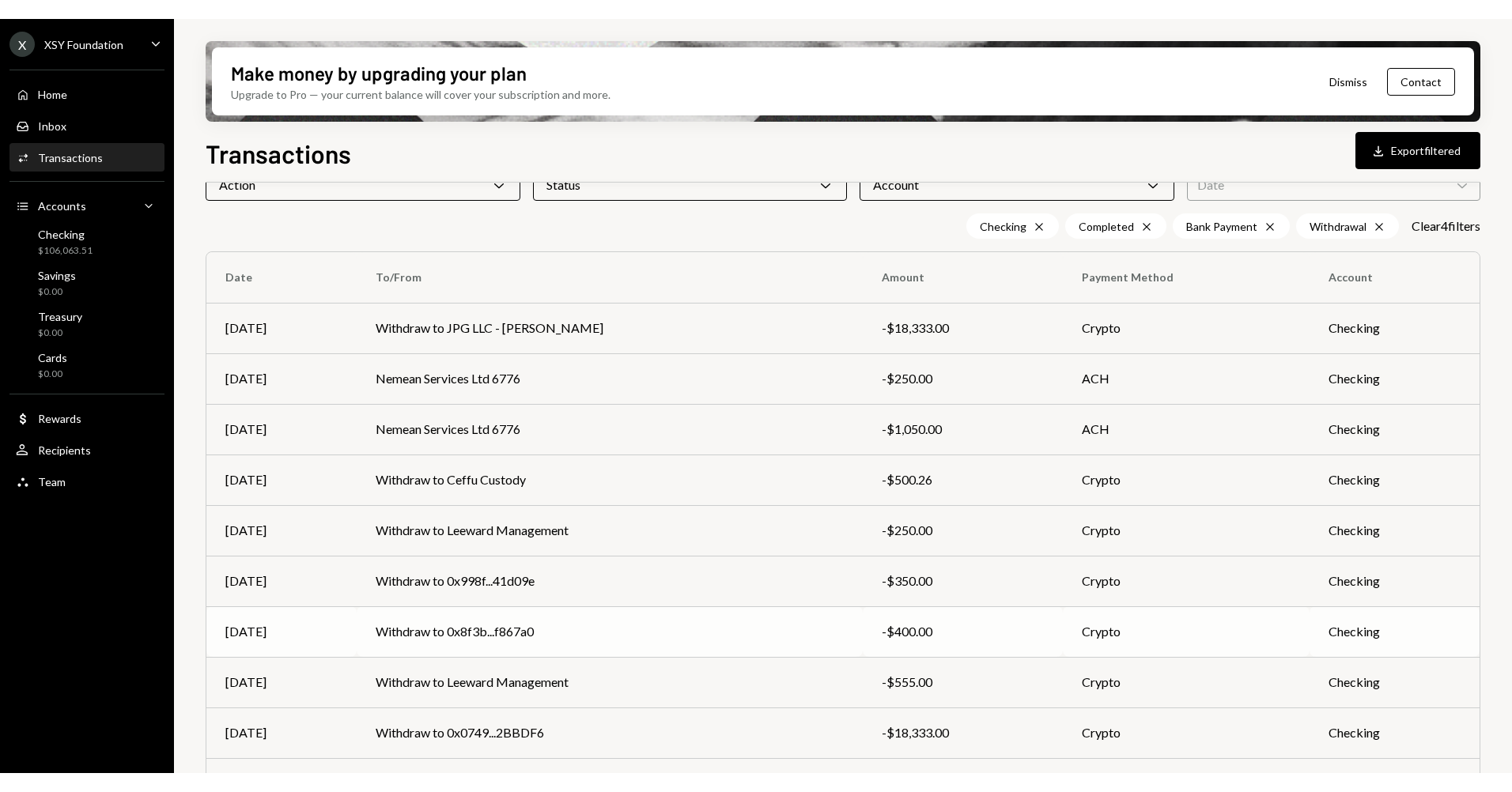
scroll to position [172, 0]
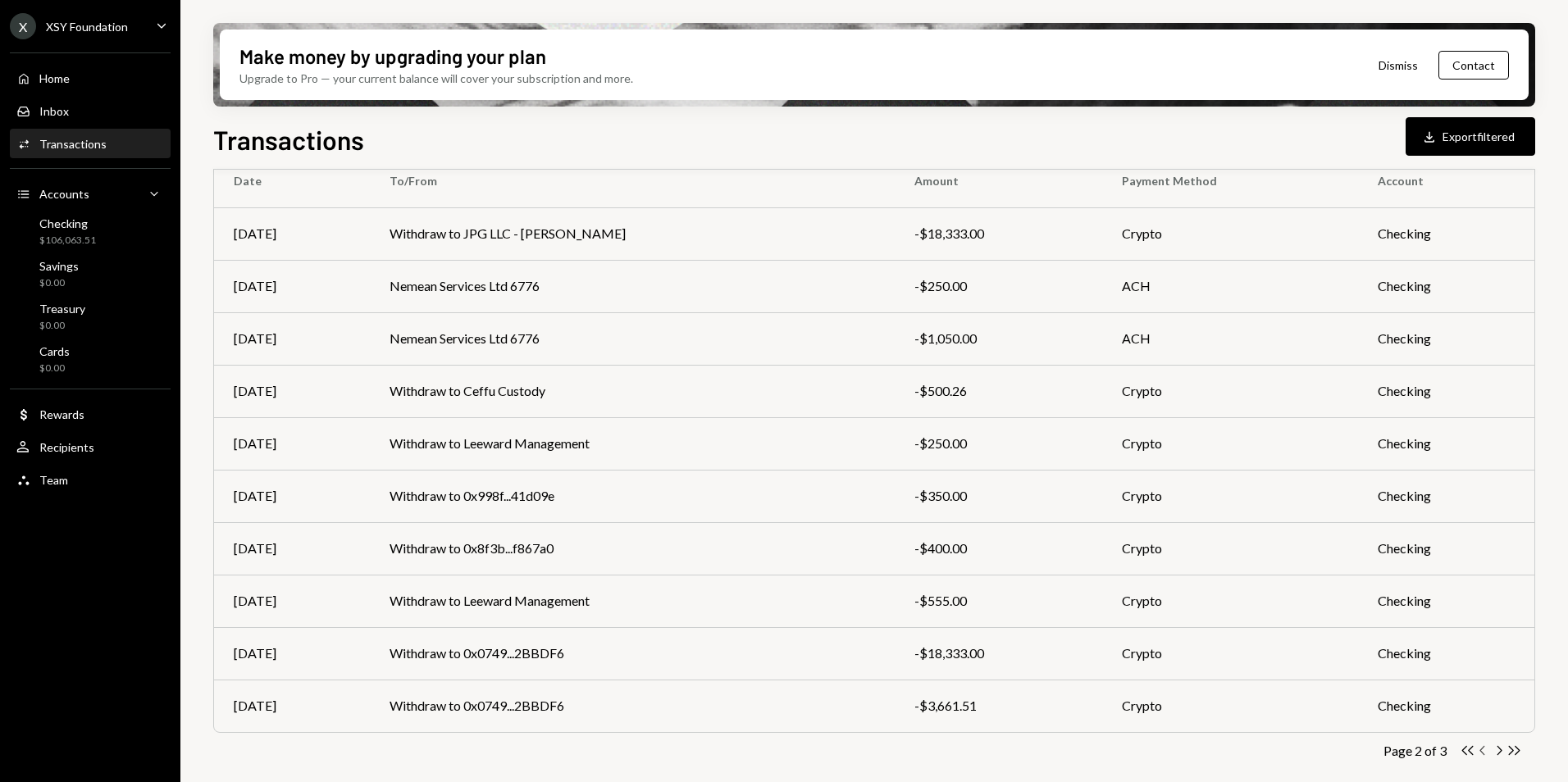
click at [1482, 751] on icon "button" at bounding box center [1482, 750] width 5 height 9
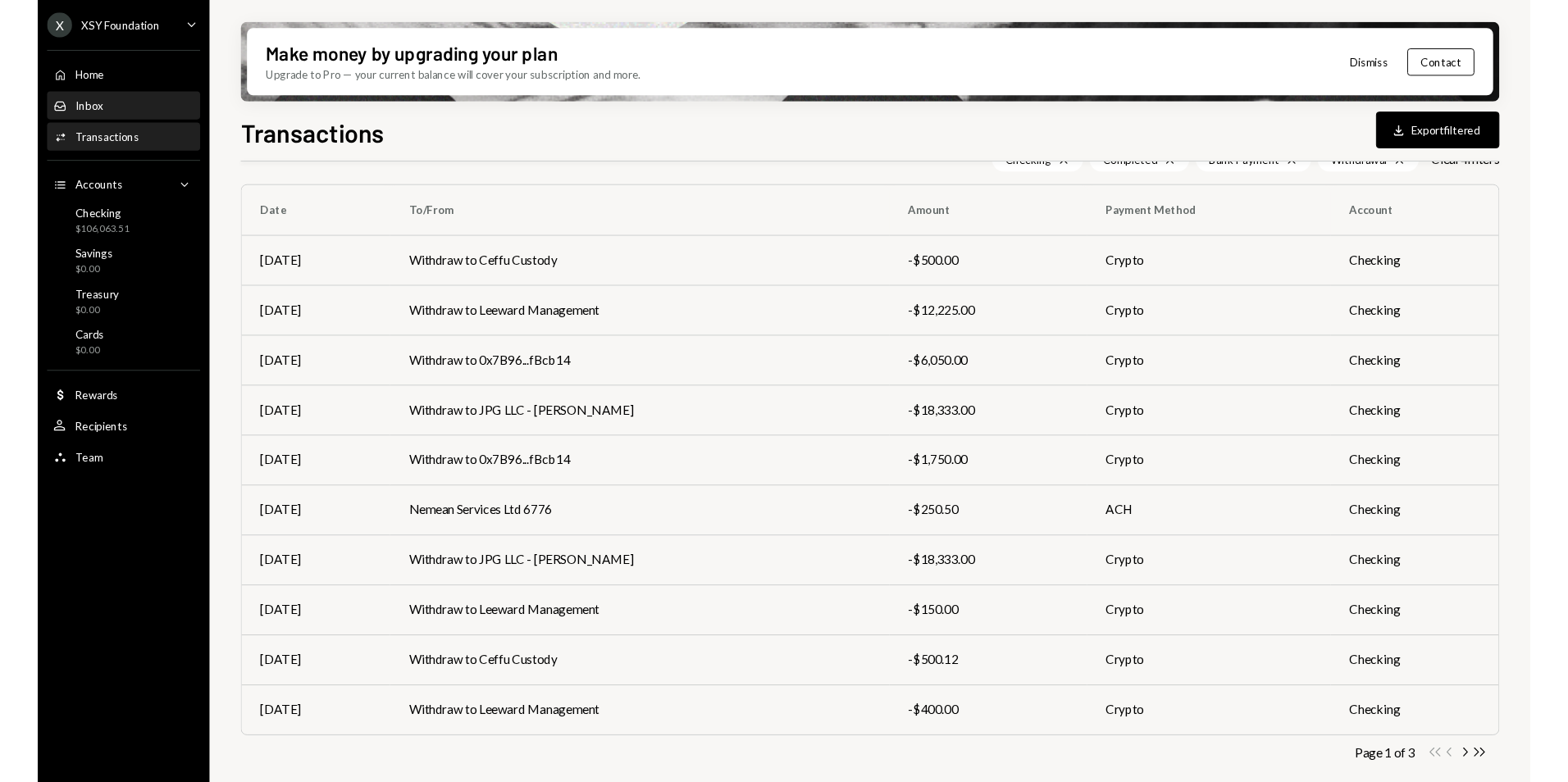
scroll to position [140, 0]
